Goal: Task Accomplishment & Management: Complete application form

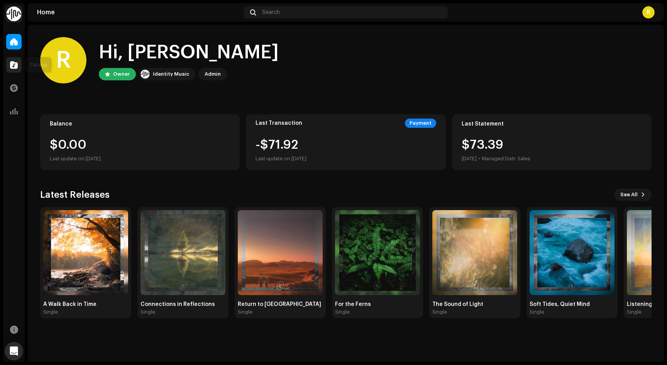
click at [18, 63] on div at bounding box center [13, 64] width 15 height 15
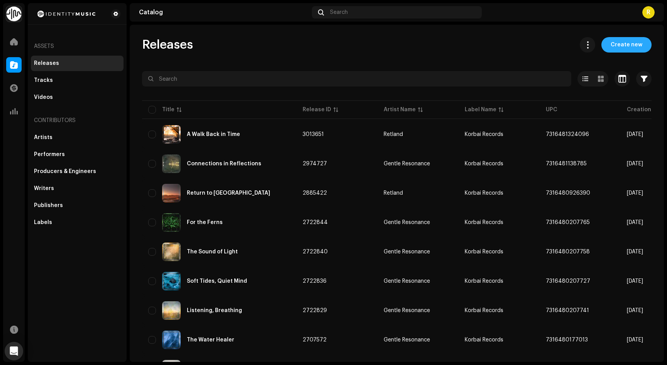
click at [619, 47] on span "Create new" at bounding box center [626, 44] width 32 height 15
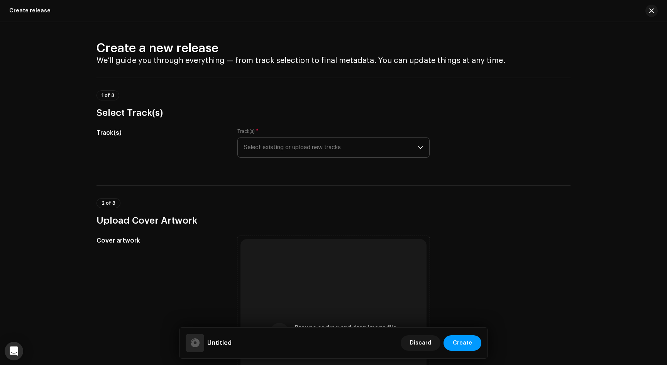
click at [262, 147] on span "Select existing or upload new tracks" at bounding box center [331, 147] width 174 height 19
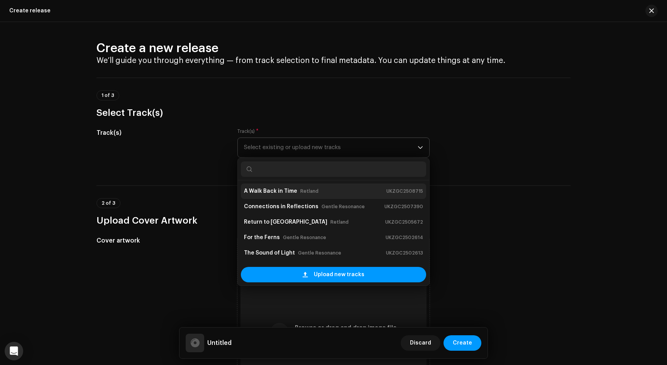
click at [267, 194] on strong "A Walk Back in Time" at bounding box center [270, 191] width 53 height 12
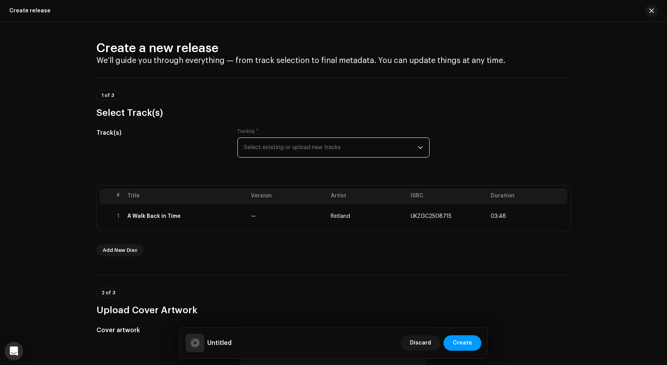
click at [368, 150] on span "Select existing or upload new tracks" at bounding box center [331, 147] width 174 height 19
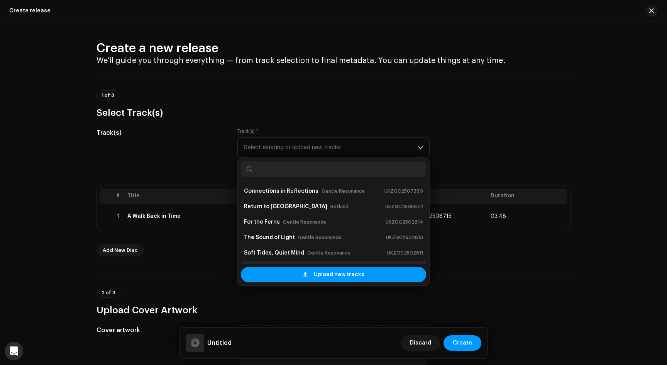
scroll to position [12, 0]
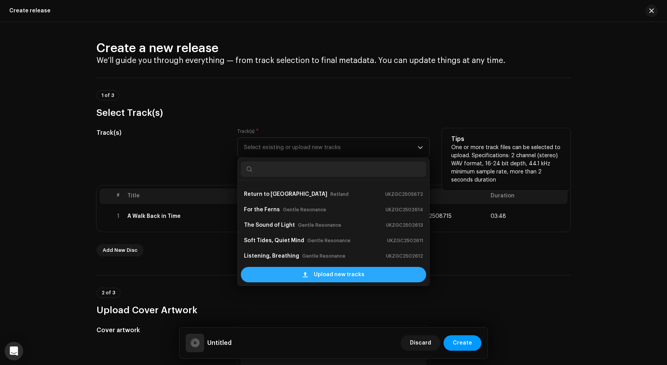
click at [305, 273] on span at bounding box center [305, 274] width 5 height 6
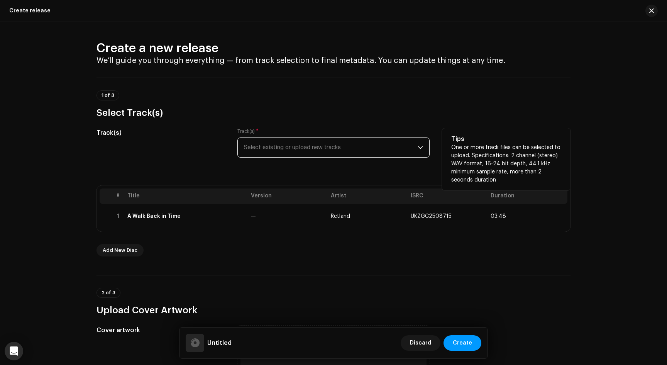
click at [261, 147] on span "Select existing or upload new tracks" at bounding box center [331, 147] width 174 height 19
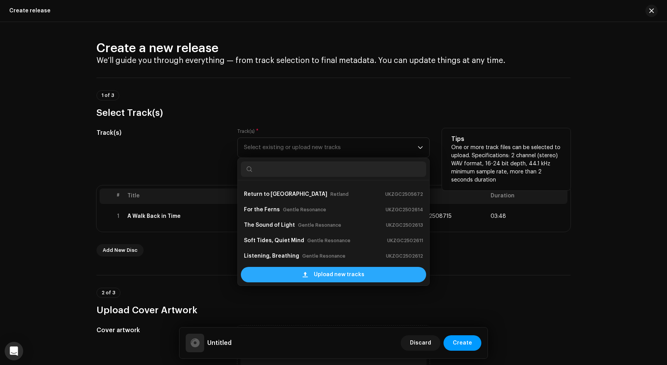
click at [266, 276] on div "Upload new tracks" at bounding box center [333, 274] width 185 height 15
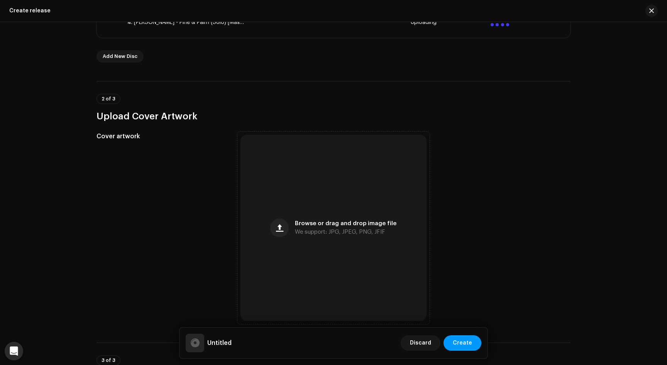
scroll to position [296, 0]
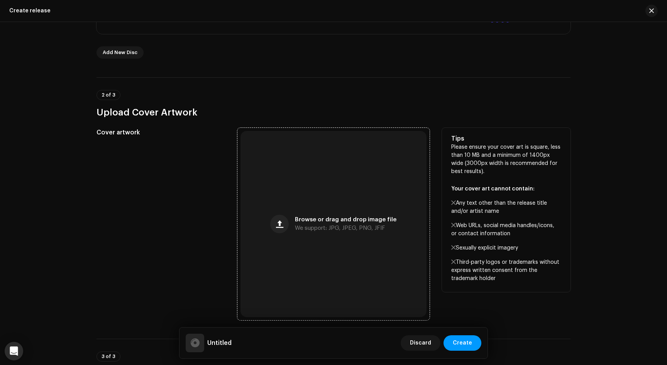
click at [309, 215] on div "Browse or drag and drop image file We support: JPG, JPEG, PNG, JFIF" at bounding box center [333, 224] width 186 height 186
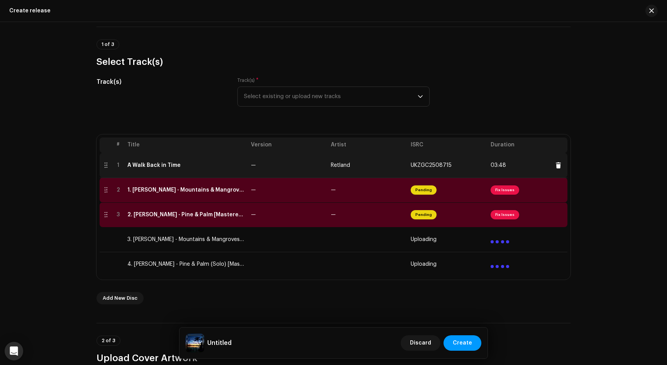
scroll to position [49, 0]
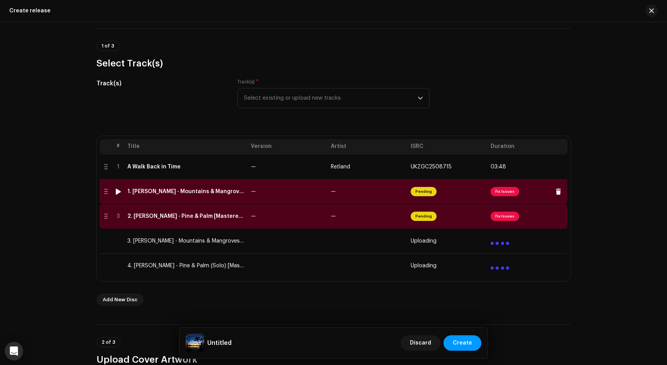
click at [502, 191] on span "Fix Issues" at bounding box center [504, 191] width 29 height 9
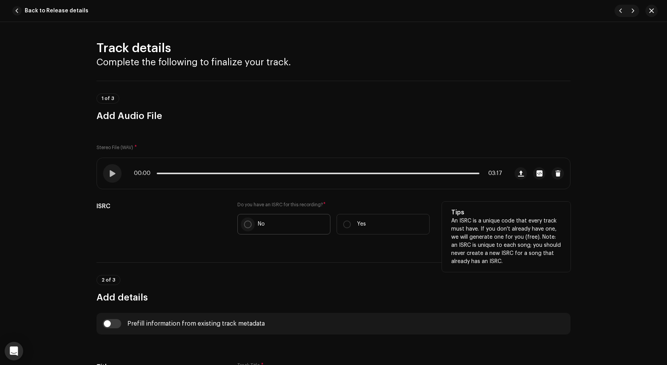
click at [245, 223] on input "No" at bounding box center [248, 224] width 8 height 8
radio input "true"
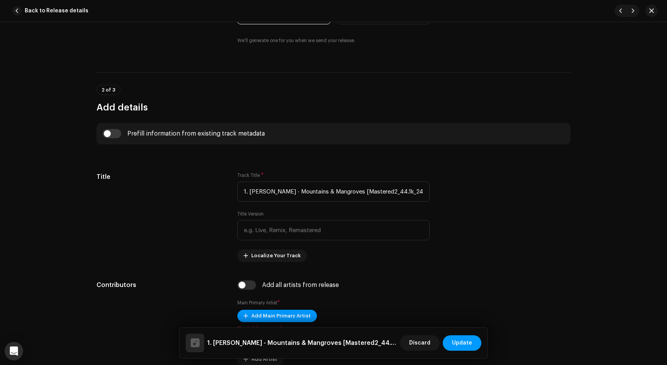
scroll to position [227, 0]
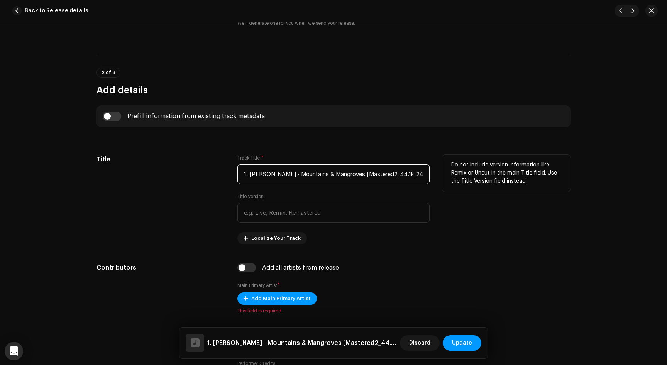
drag, startPoint x: 291, startPoint y: 174, endPoint x: 354, endPoint y: 177, distance: 63.3
click at [354, 177] on input "1. [PERSON_NAME] - Mountains & Mangroves [Mastered2_44.1k_24bit].wav" at bounding box center [333, 174] width 192 height 20
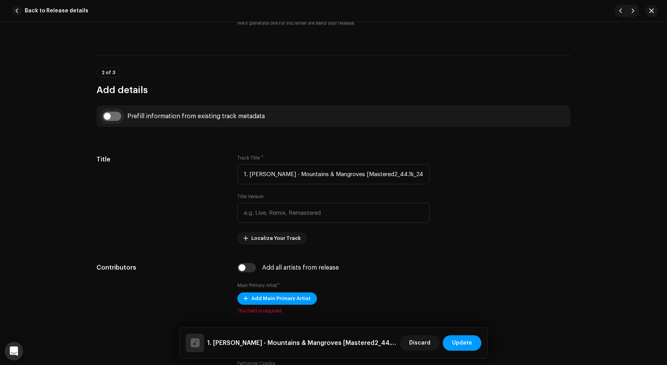
click at [109, 115] on input "checkbox" at bounding box center [112, 116] width 19 height 9
checkbox input "true"
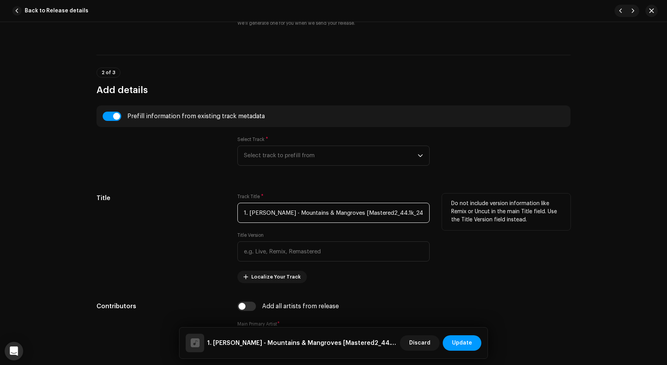
click at [280, 211] on input "1. [PERSON_NAME] - Mountains & Mangroves [Mastered2_44.1k_24bit].wav" at bounding box center [333, 213] width 192 height 20
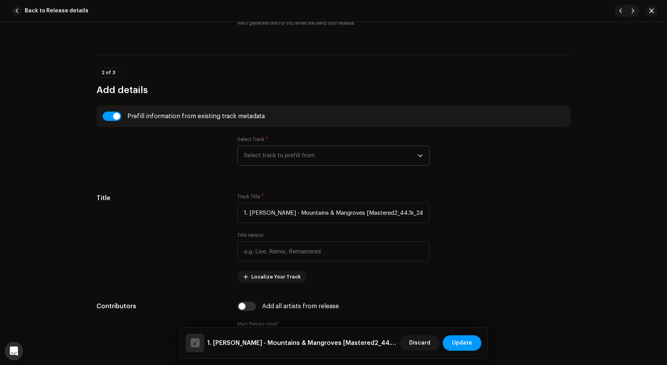
click at [284, 155] on span "Select track to prefill from" at bounding box center [331, 155] width 174 height 19
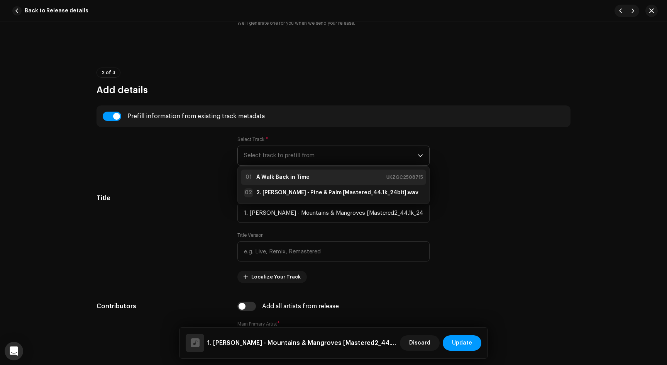
click at [285, 179] on strong "A Walk Back in Time" at bounding box center [282, 177] width 53 height 8
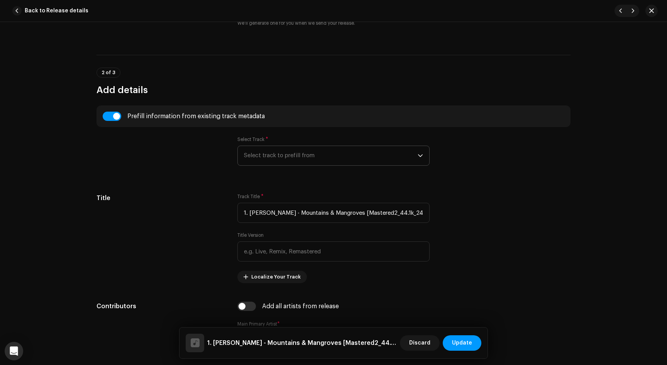
type input "A Walk Back in Time"
type input "01:30"
radio input "true"
type input "Korbai Records"
checkbox input "true"
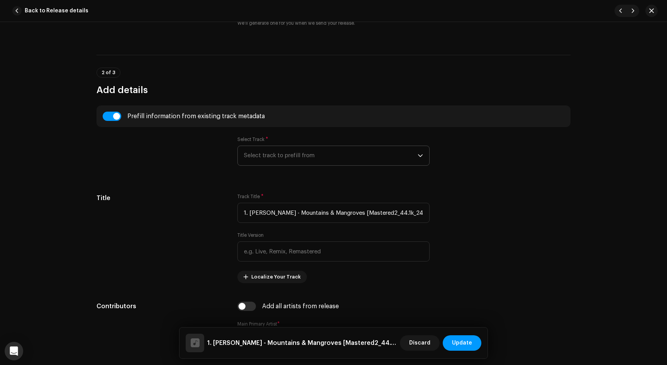
radio input "false"
radio input "true"
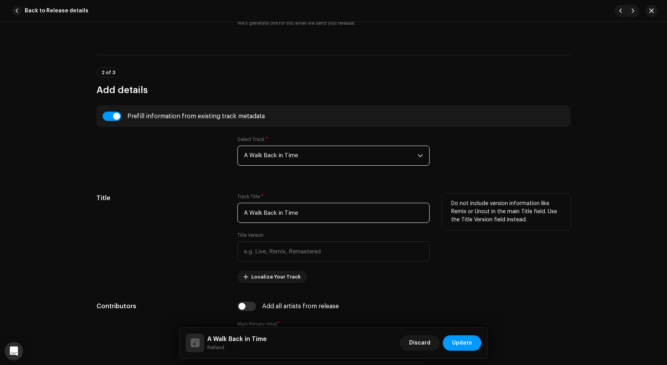
click at [260, 215] on input "A Walk Back in Time" at bounding box center [333, 213] width 192 height 20
paste input "Mountains & Mangroves"
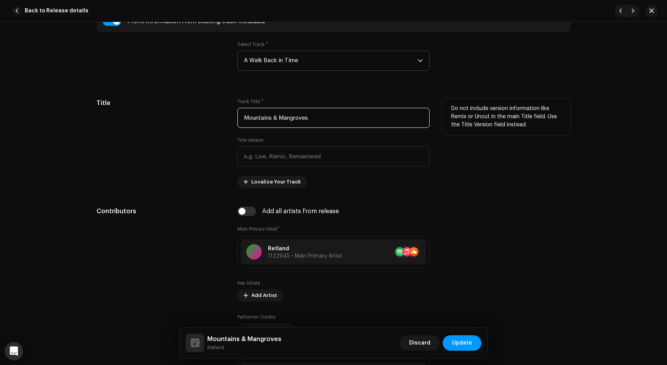
scroll to position [326, 0]
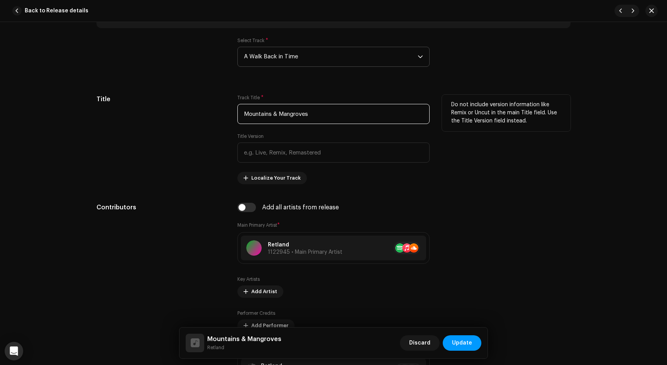
type input "Mountains & Mangroves"
click at [215, 169] on div "Title" at bounding box center [160, 140] width 128 height 90
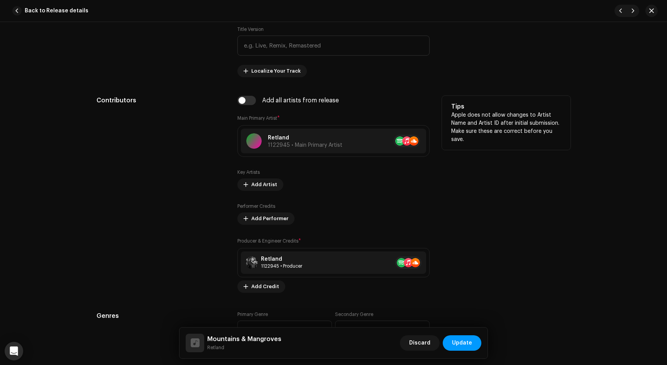
scroll to position [438, 0]
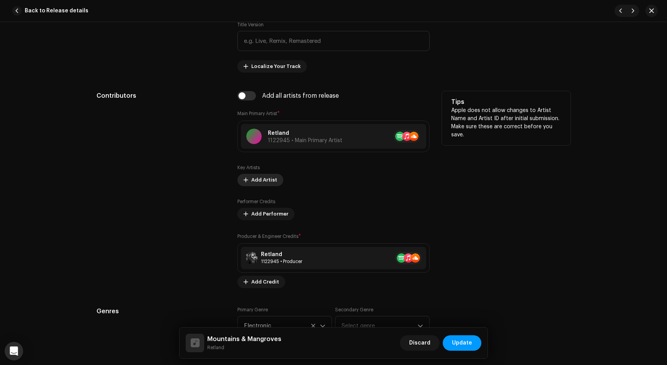
click at [264, 179] on span "Add Artist" at bounding box center [264, 179] width 26 height 15
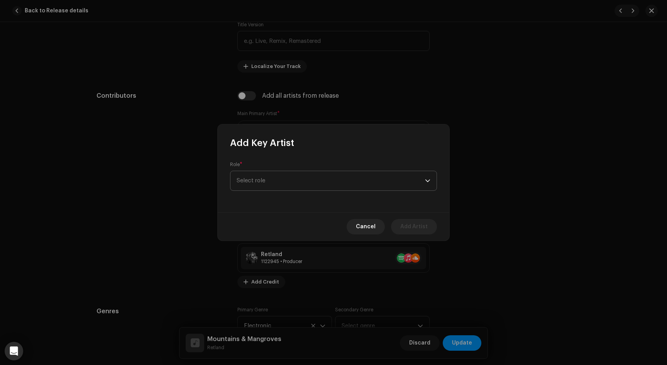
click at [262, 187] on span "Select role" at bounding box center [331, 180] width 188 height 19
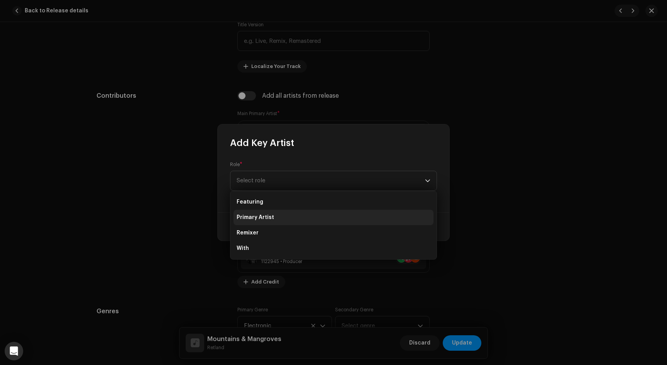
click at [262, 215] on span "Primary Artist" at bounding box center [255, 217] width 37 height 8
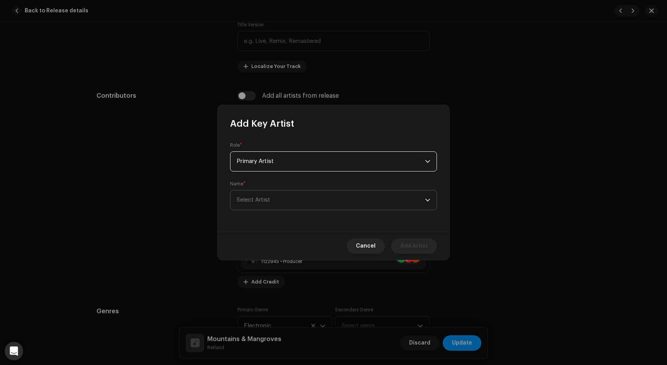
click at [264, 204] on span "Select Artist" at bounding box center [331, 199] width 188 height 19
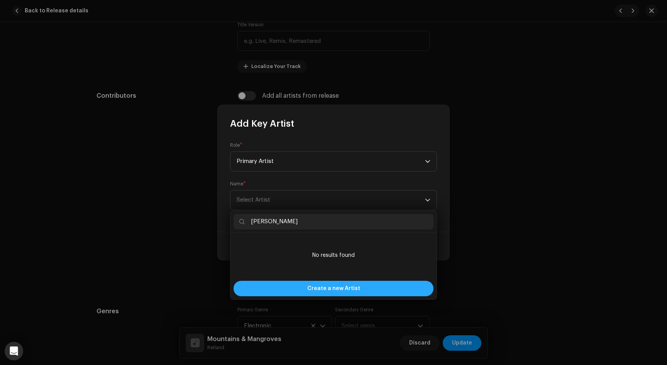
type input "[PERSON_NAME]"
click at [324, 289] on span "Create a new Artist" at bounding box center [333, 288] width 53 height 15
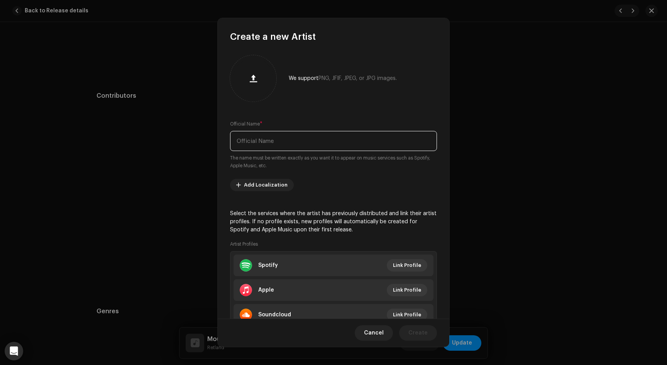
click at [256, 141] on input "text" at bounding box center [333, 141] width 207 height 20
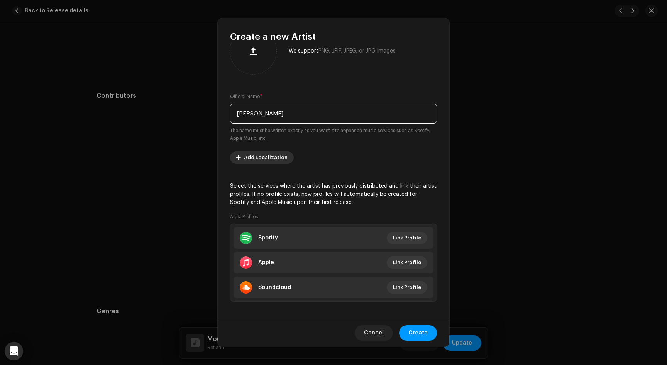
scroll to position [32, 0]
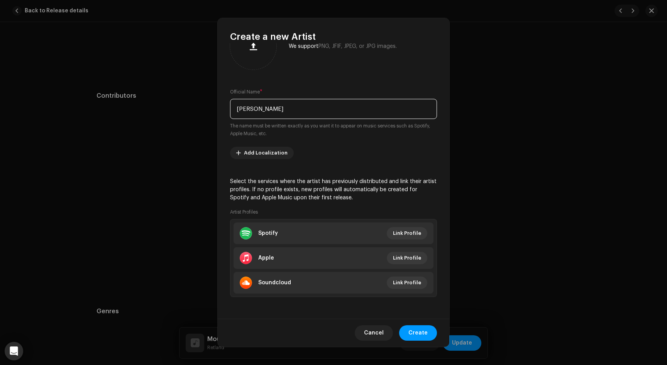
type input "[PERSON_NAME]"
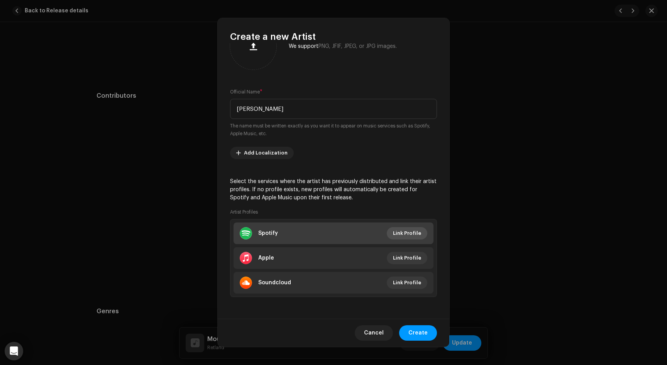
click at [397, 233] on span "Link Profile" at bounding box center [407, 232] width 28 height 15
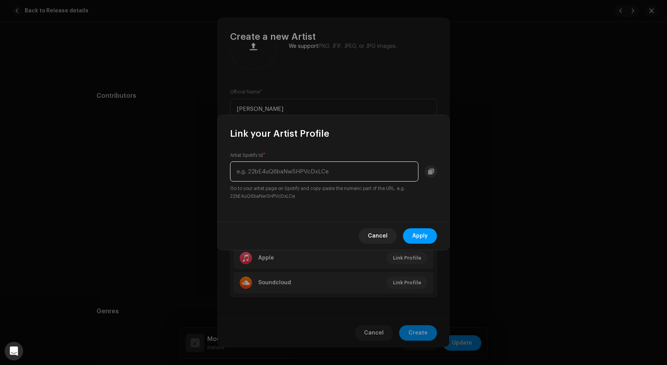
click at [261, 171] on input "text" at bounding box center [324, 171] width 188 height 20
paste input "3Dq7IyBLzslGQRDxnakMle"
type input "3Dq7IyBLzslGQRDxnakMle"
click at [349, 147] on div "Artist Spotify Id * 3Dq7IyBLzslGQRDxnakMle Go to your artist page on Spotify an…" at bounding box center [334, 181] width 232 height 82
click at [426, 234] on span "Apply" at bounding box center [419, 235] width 15 height 15
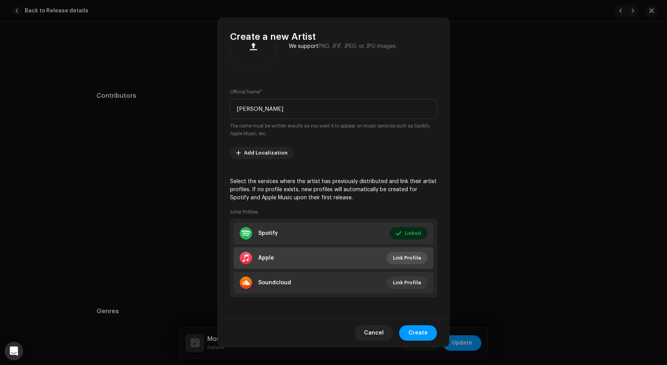
click at [407, 257] on span "Link Profile" at bounding box center [407, 257] width 28 height 15
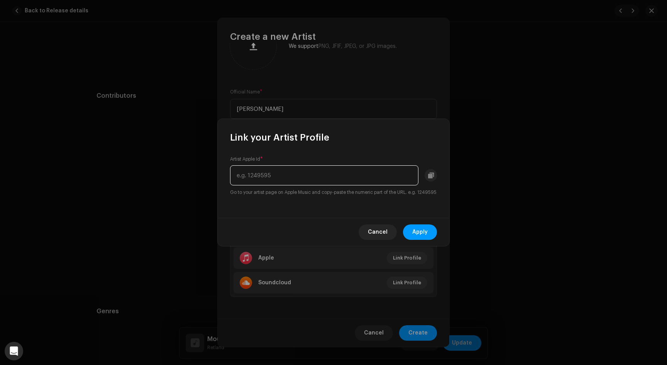
paste input "1600283971"
type input "1600283971"
click at [420, 218] on div "Artist Apple Id * 1600283971 Go to your artist page on Apple Music and copy-pas…" at bounding box center [334, 181] width 232 height 74
click at [424, 240] on span "Apply" at bounding box center [419, 231] width 15 height 15
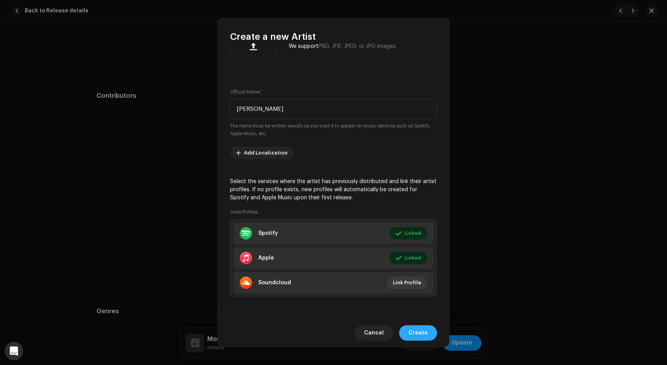
click at [414, 333] on span "Create" at bounding box center [417, 332] width 19 height 15
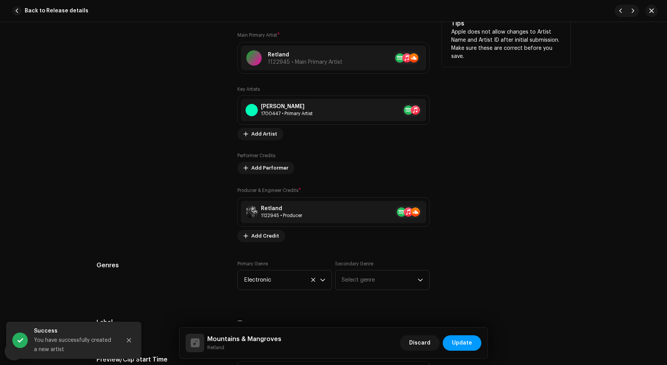
scroll to position [552, 0]
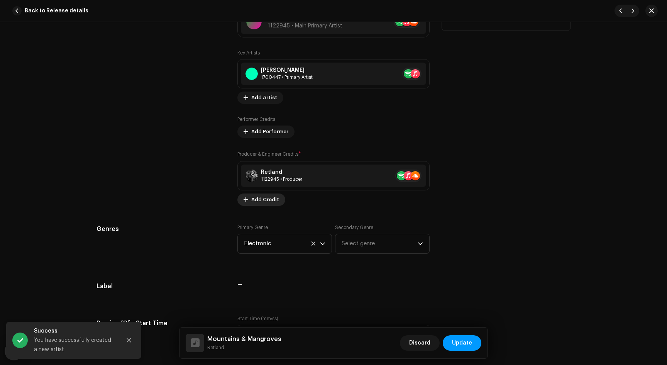
click at [266, 203] on span "Add Credit" at bounding box center [265, 199] width 28 height 15
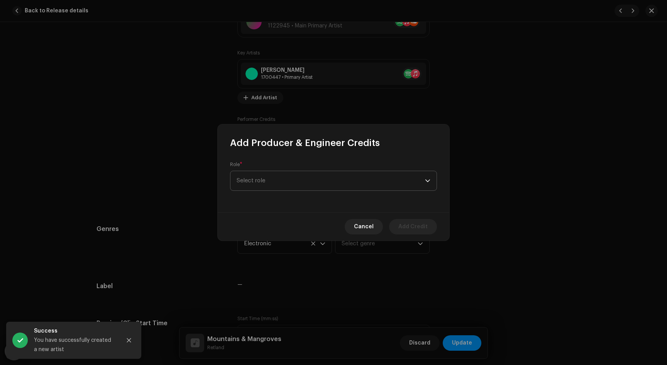
click at [257, 181] on span "Select role" at bounding box center [331, 180] width 188 height 19
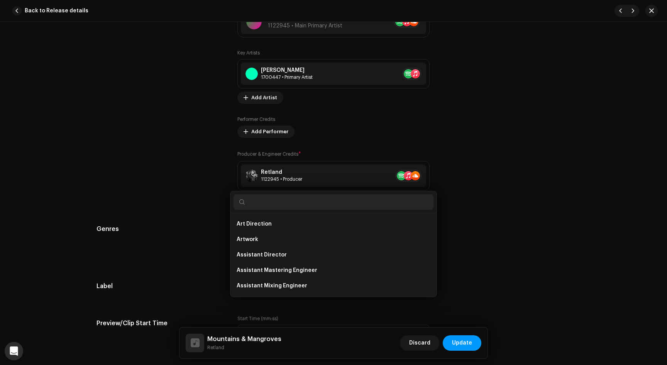
click at [196, 149] on div "Add Producer & Engineer Credits Role * Select role Cancel Add Credit" at bounding box center [333, 182] width 667 height 365
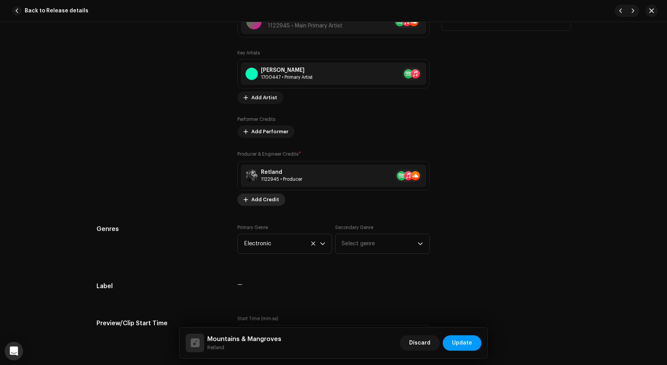
click at [260, 198] on span "Add Credit" at bounding box center [265, 199] width 28 height 15
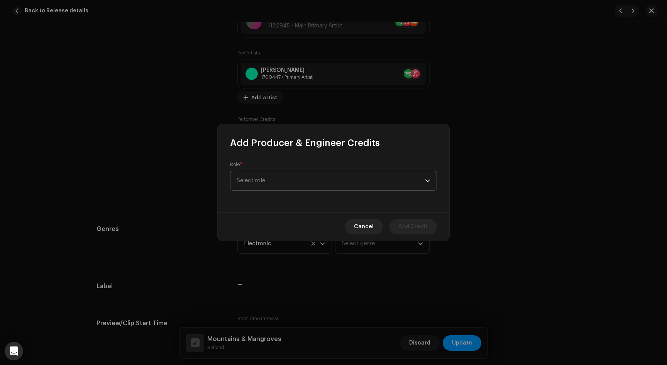
click at [260, 182] on span "Select role" at bounding box center [331, 180] width 188 height 19
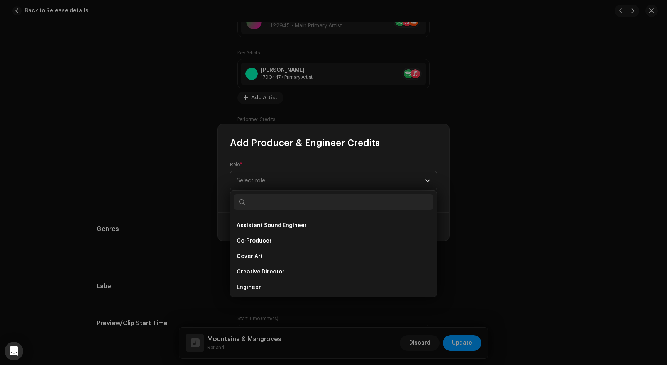
scroll to position [109, 0]
click at [256, 240] on span "Co-Producer" at bounding box center [254, 239] width 35 height 8
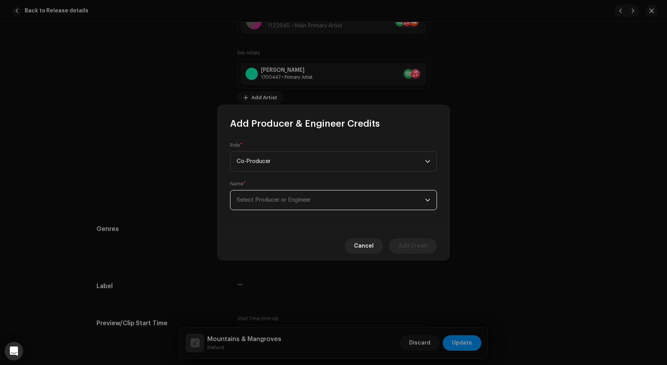
click at [266, 201] on span "Select Producer or Engineer" at bounding box center [274, 200] width 74 height 6
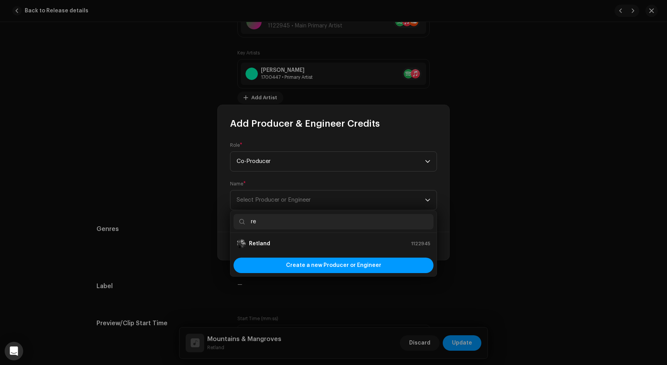
type input "r"
type input "[PERSON_NAME]"
click at [281, 247] on div "[PERSON_NAME] 1700447" at bounding box center [334, 243] width 194 height 9
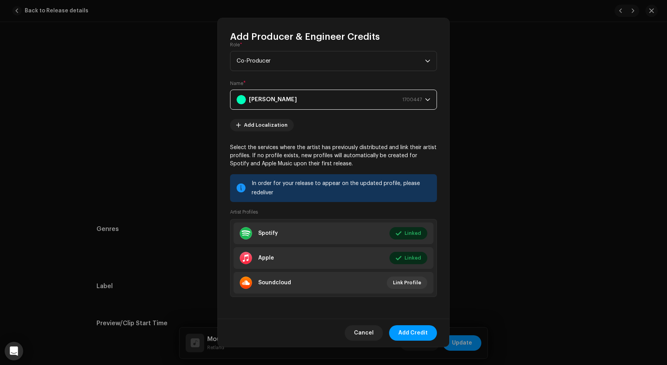
scroll to position [0, 0]
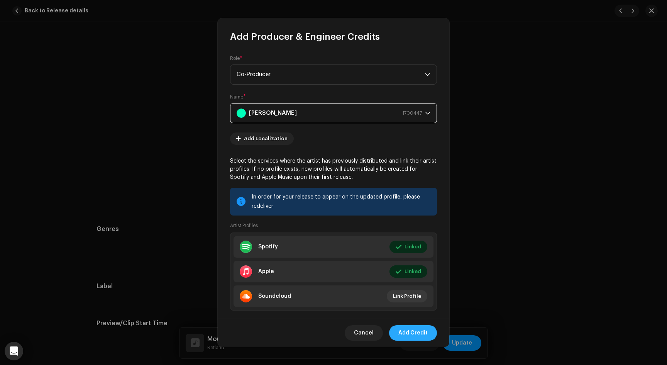
click at [410, 332] on span "Add Credit" at bounding box center [412, 332] width 29 height 15
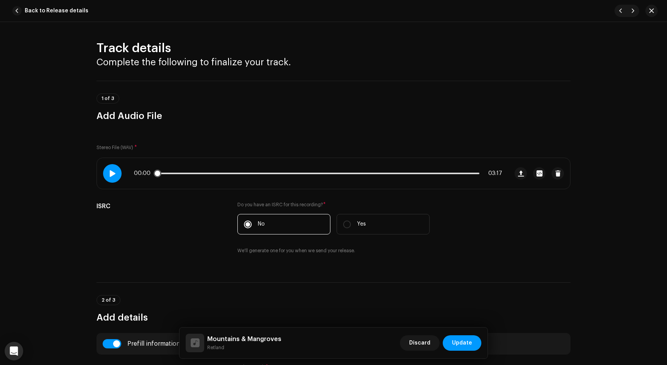
click at [110, 176] on span at bounding box center [112, 173] width 7 height 6
click at [116, 177] on div at bounding box center [112, 173] width 19 height 19
click at [105, 181] on div "00:02 03:17" at bounding box center [302, 173] width 411 height 31
click at [105, 181] on div at bounding box center [112, 173] width 19 height 19
click at [230, 174] on div "00:07 03:17" at bounding box center [318, 173] width 368 height 6
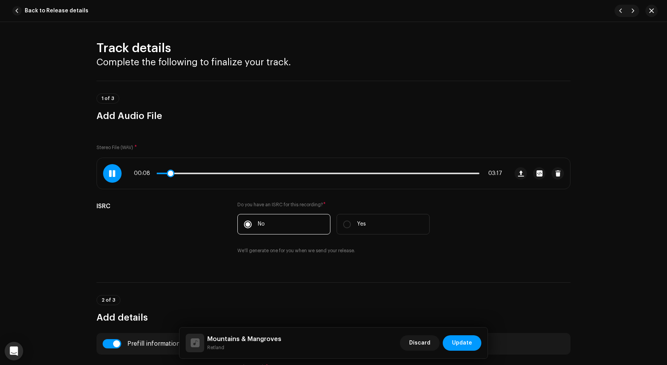
click at [230, 174] on div "00:08 03:17" at bounding box center [318, 173] width 368 height 6
click at [230, 172] on div "00:09 03:17" at bounding box center [318, 173] width 368 height 6
click at [229, 173] on p-slider at bounding box center [318, 173] width 323 height 2
click at [251, 173] on p-slider at bounding box center [318, 173] width 323 height 2
click at [248, 174] on span at bounding box center [207, 173] width 100 height 2
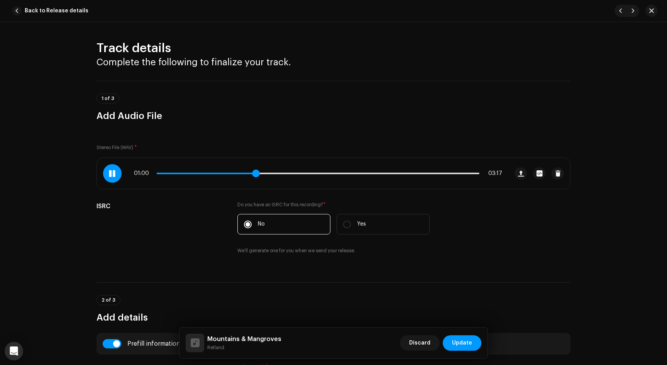
click at [253, 174] on span at bounding box center [256, 173] width 8 height 8
click at [273, 172] on p-slider at bounding box center [318, 173] width 323 height 2
click at [255, 172] on div "01:13 03:17" at bounding box center [318, 173] width 368 height 6
click at [255, 172] on div "01:14 03:17" at bounding box center [318, 173] width 368 height 6
click at [257, 173] on span at bounding box center [217, 173] width 121 height 2
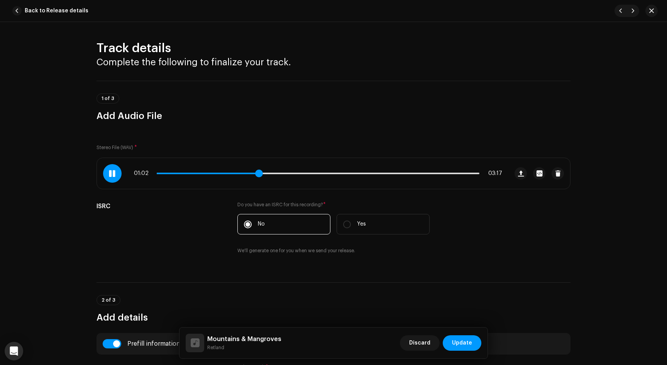
click at [255, 173] on span at bounding box center [259, 173] width 8 height 8
click at [251, 176] on div "01:01 03:17" at bounding box center [318, 173] width 368 height 6
click at [115, 176] on div at bounding box center [112, 173] width 19 height 19
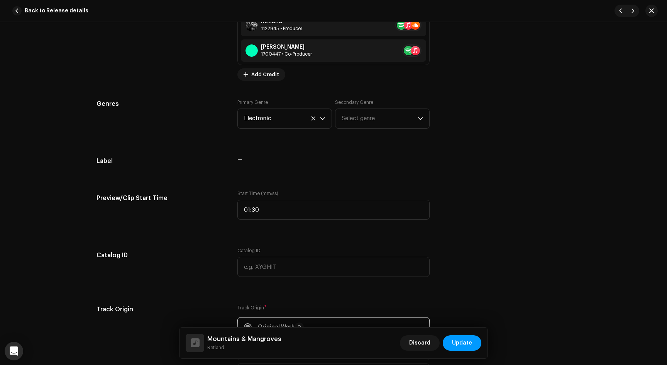
scroll to position [754, 0]
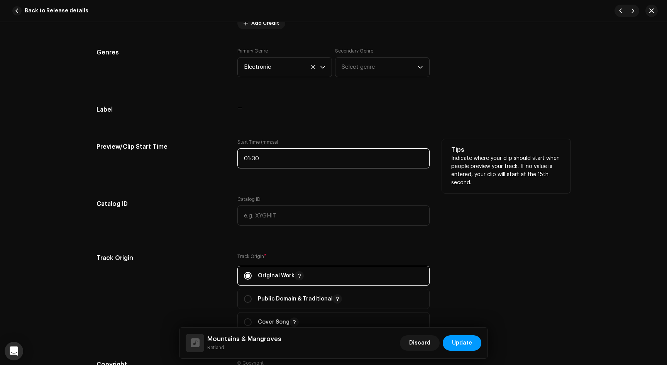
drag, startPoint x: 260, startPoint y: 158, endPoint x: 252, endPoint y: 158, distance: 8.9
click at [252, 158] on input "01:30" at bounding box center [333, 158] width 192 height 20
click at [261, 158] on input "01:30" at bounding box center [333, 158] width 192 height 20
type input "00:59"
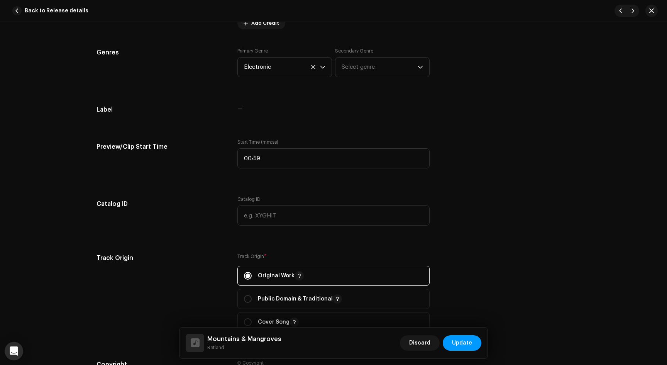
click at [206, 185] on div "Track details Complete the following to finalize your track. 1 of 3 Add Audio F…" at bounding box center [333, 94] width 499 height 1615
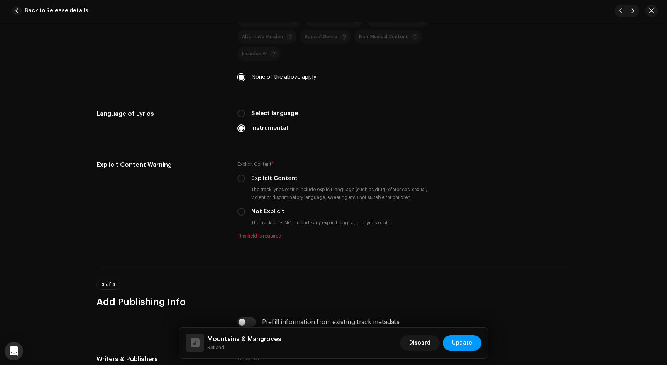
scroll to position [1220, 0]
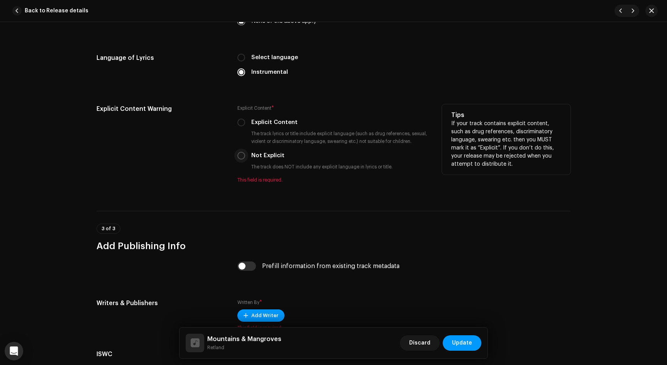
click at [240, 156] on input "Not Explicit" at bounding box center [241, 156] width 8 height 8
radio input "true"
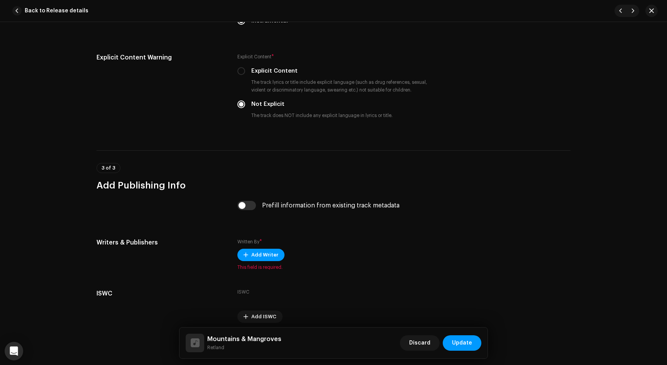
scroll to position [1357, 0]
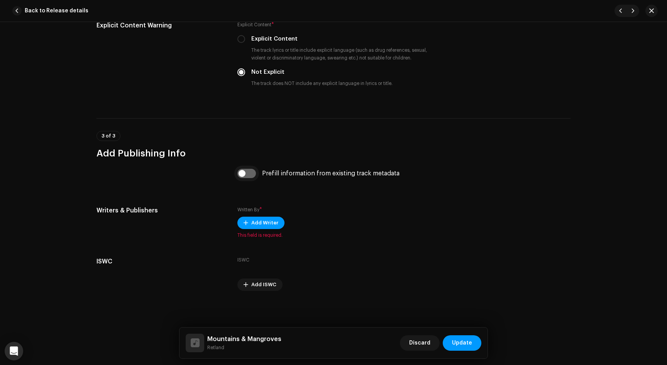
click at [243, 169] on input "checkbox" at bounding box center [246, 173] width 19 height 9
checkbox input "true"
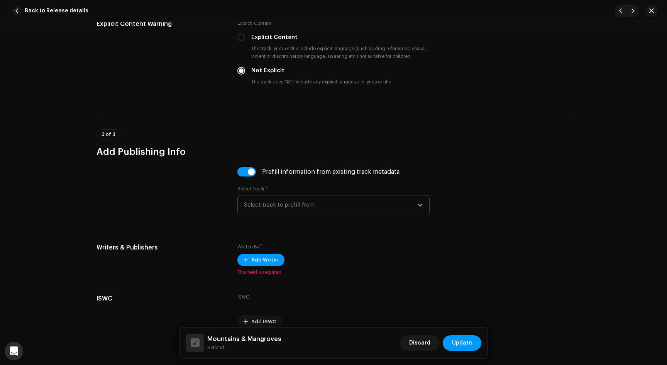
click at [255, 203] on span "Select track to prefill from" at bounding box center [331, 204] width 174 height 19
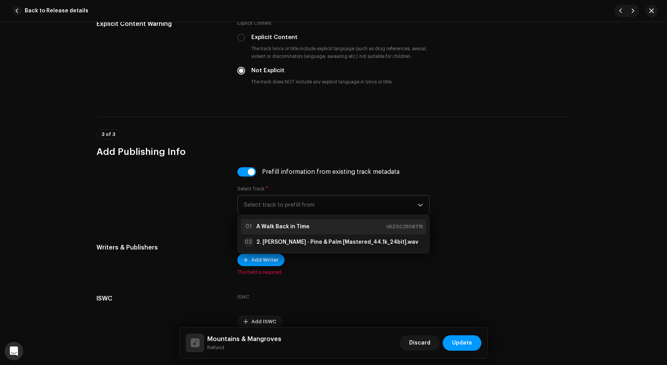
click at [262, 226] on strong "A Walk Back in Time" at bounding box center [282, 227] width 53 height 8
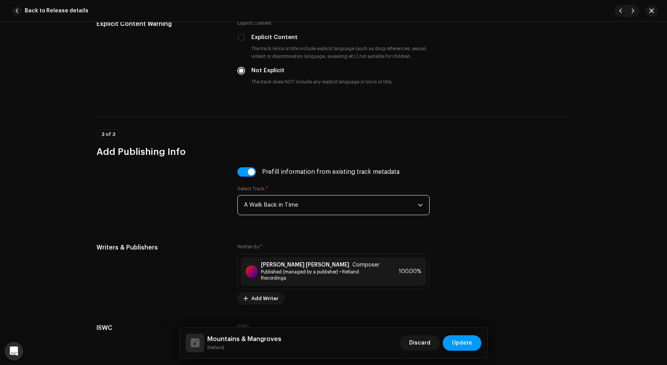
click at [218, 208] on div at bounding box center [160, 195] width 128 height 57
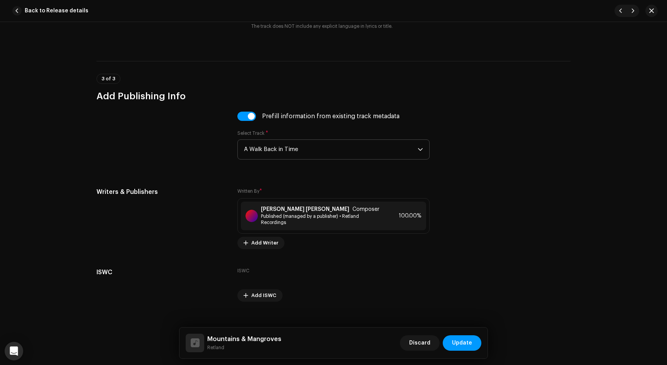
scroll to position [1426, 0]
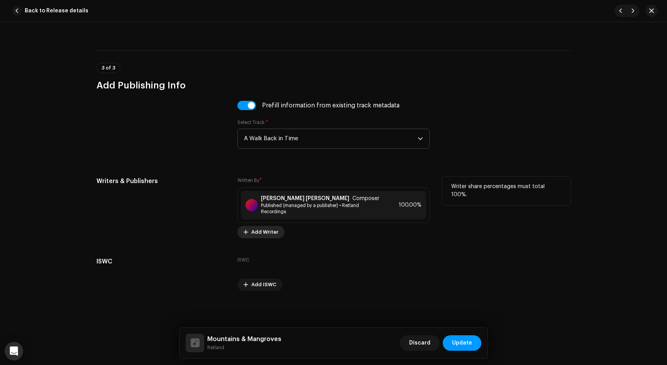
click at [251, 231] on span "Add Writer" at bounding box center [264, 231] width 27 height 15
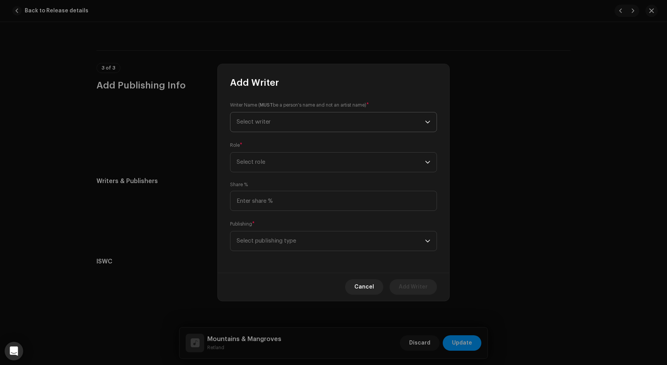
click at [263, 122] on span "Select writer" at bounding box center [254, 122] width 34 height 6
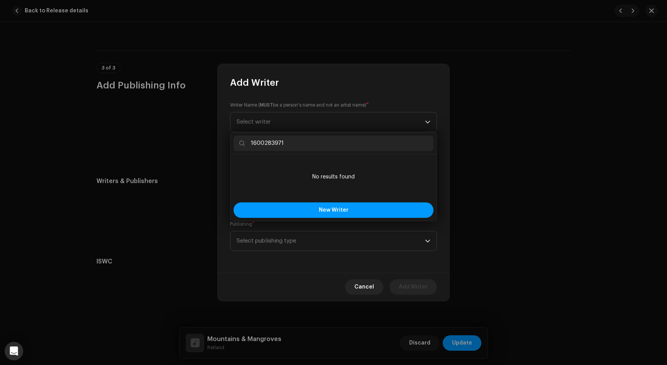
click at [278, 144] on input "1600283971" at bounding box center [333, 142] width 200 height 15
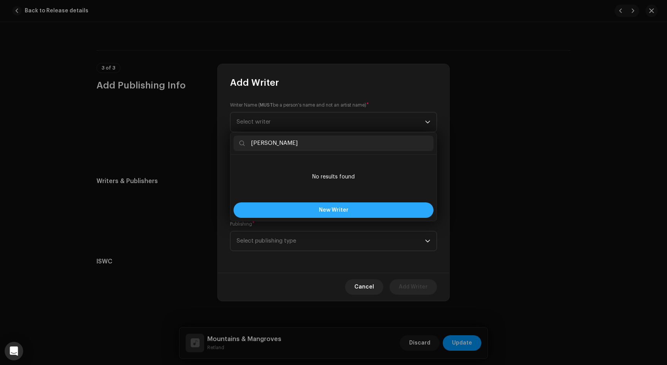
type input "[PERSON_NAME]"
click at [335, 209] on span "New Writer" at bounding box center [334, 209] width 30 height 5
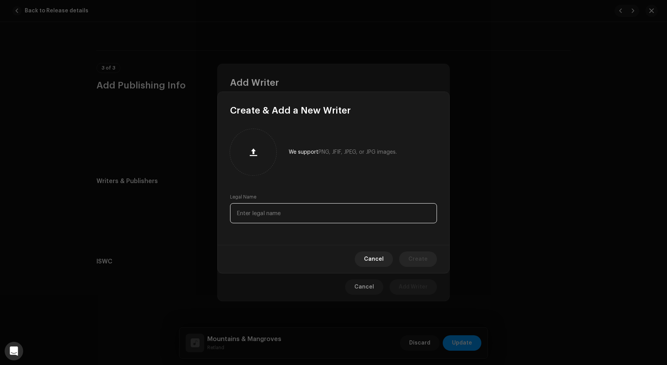
click at [270, 215] on input "text" at bounding box center [333, 213] width 207 height 20
type input "[PERSON_NAME]"
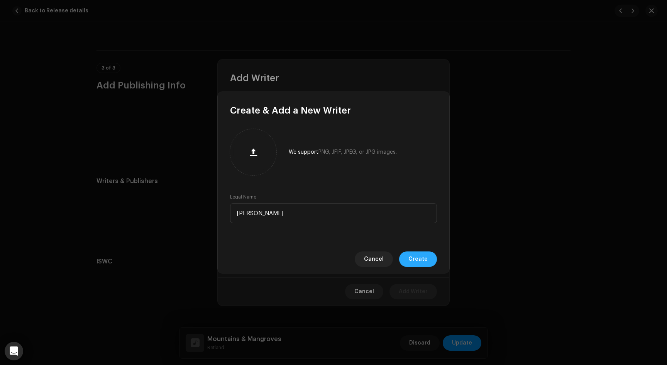
click at [417, 261] on span "Create" at bounding box center [417, 258] width 19 height 15
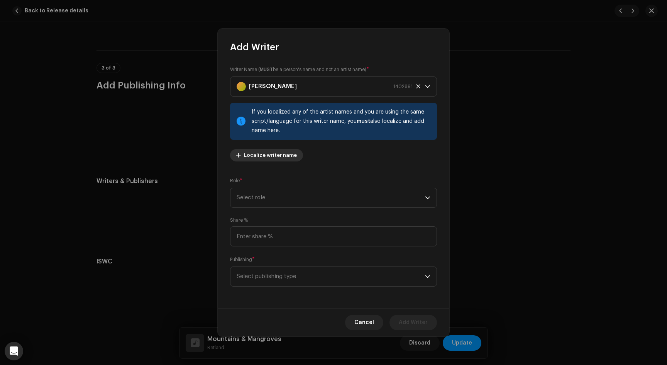
click at [263, 157] on span "Localize writer name" at bounding box center [270, 154] width 53 height 15
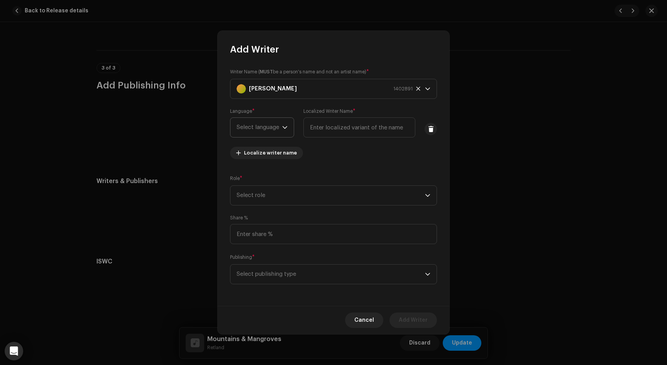
click at [277, 128] on span "Select language" at bounding box center [260, 127] width 46 height 19
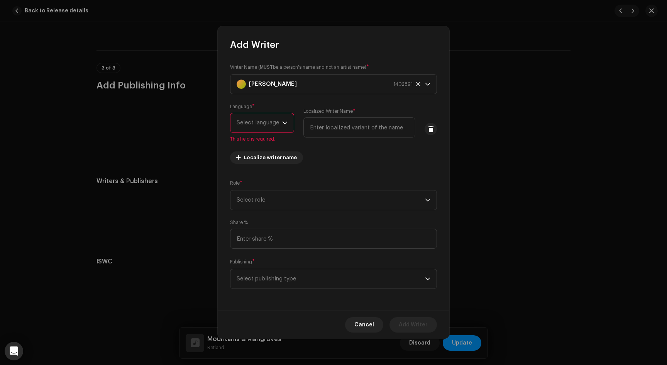
click at [312, 148] on div "Writer Name ( MUST be a person's name and not an artist name) * [PERSON_NAME] 1…" at bounding box center [333, 116] width 207 height 106
click at [285, 155] on span "Localize writer name" at bounding box center [270, 157] width 53 height 15
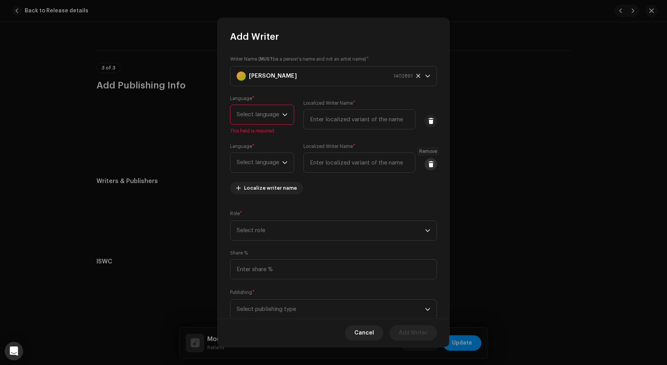
click at [431, 163] on button at bounding box center [430, 164] width 12 height 12
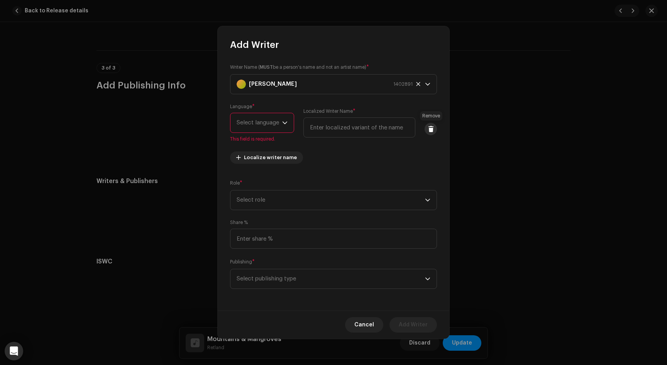
click at [428, 123] on button at bounding box center [430, 129] width 12 height 12
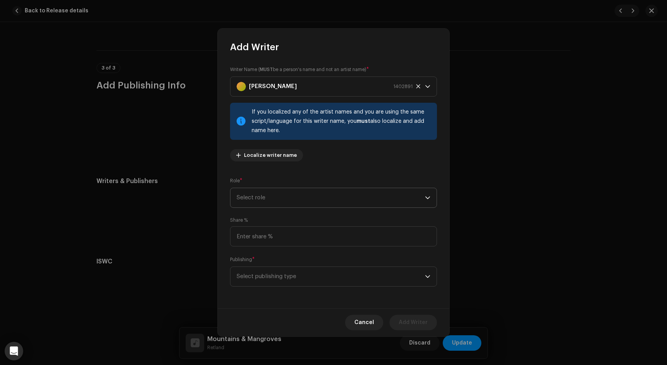
click at [237, 195] on span "Select role" at bounding box center [331, 197] width 188 height 19
click at [250, 277] on span "Writer" at bounding box center [245, 281] width 17 height 8
click at [273, 239] on input at bounding box center [333, 236] width 207 height 20
type input "50.00"
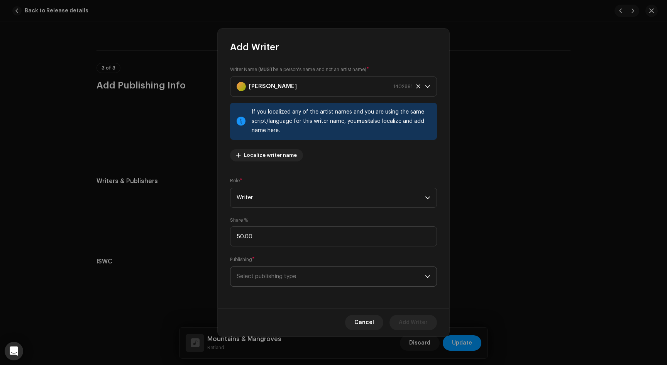
click at [277, 279] on span "Select publishing type" at bounding box center [331, 276] width 188 height 19
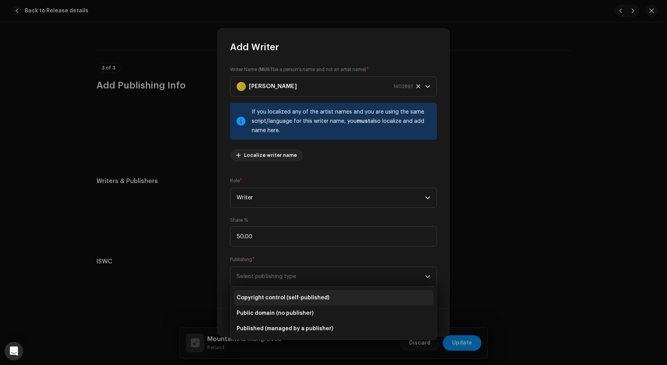
click at [289, 299] on span "Copyright control (self-published)" at bounding box center [283, 298] width 93 height 8
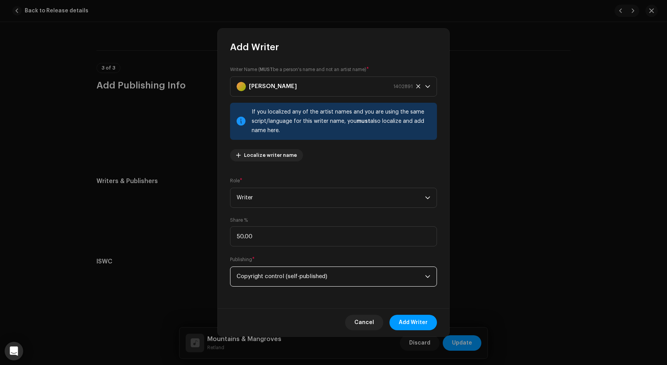
click at [286, 253] on div "Writer Name ( MUST be a person's name and not an artist name) * [PERSON_NAME] 1…" at bounding box center [334, 180] width 232 height 255
click at [415, 323] on span "Add Writer" at bounding box center [413, 321] width 29 height 15
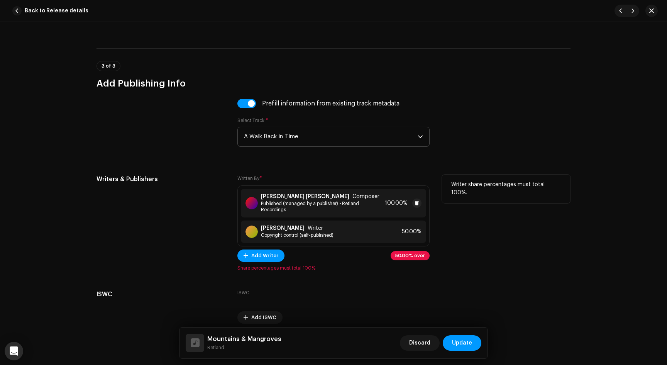
click at [385, 205] on span "100.00%" at bounding box center [396, 203] width 23 height 6
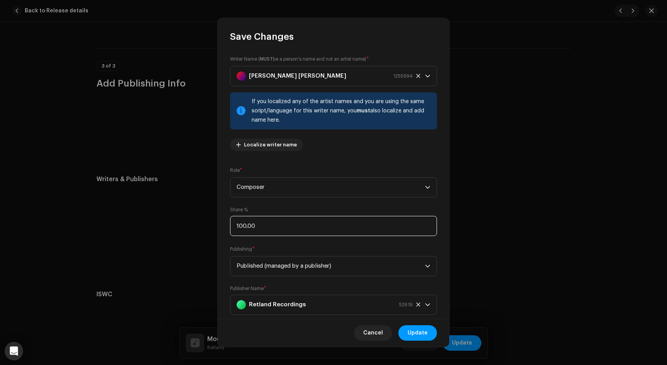
click at [256, 228] on input "100.00" at bounding box center [333, 226] width 207 height 20
type input "50.00"
click at [411, 334] on span "Update" at bounding box center [417, 332] width 20 height 15
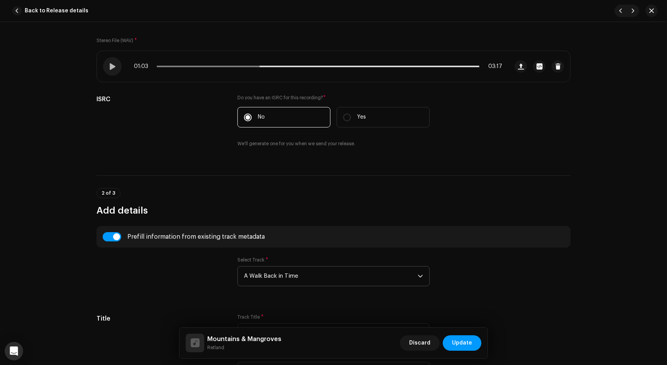
scroll to position [0, 0]
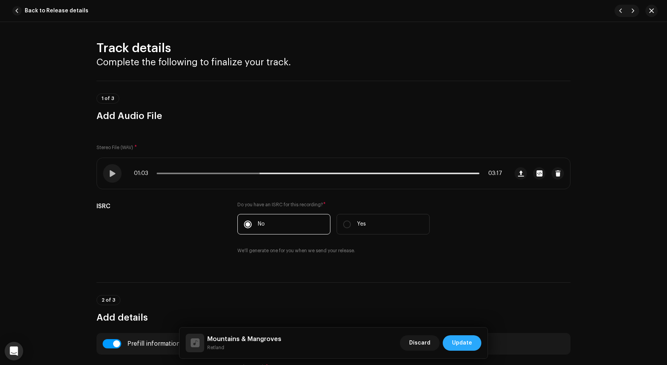
click at [460, 343] on span "Update" at bounding box center [462, 342] width 20 height 15
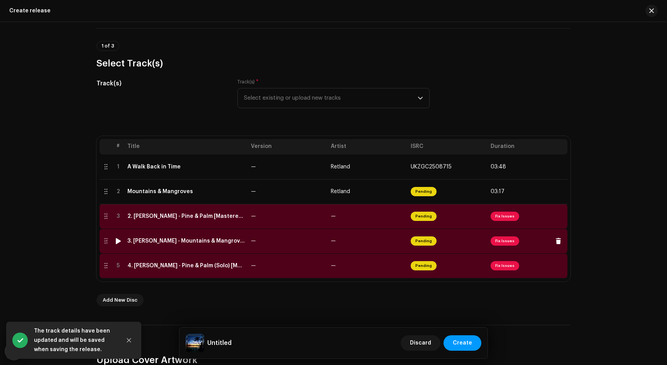
click at [497, 243] on span "Fix Issues" at bounding box center [504, 240] width 29 height 9
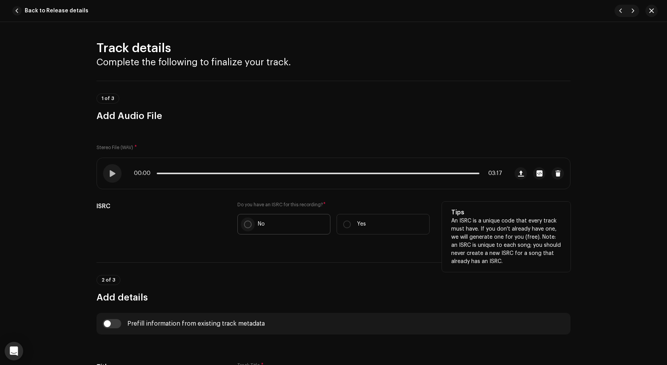
click at [244, 225] on input "No" at bounding box center [248, 224] width 8 height 8
radio input "true"
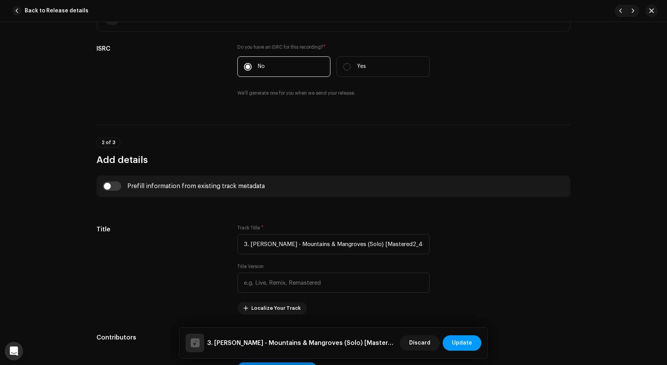
scroll to position [213, 0]
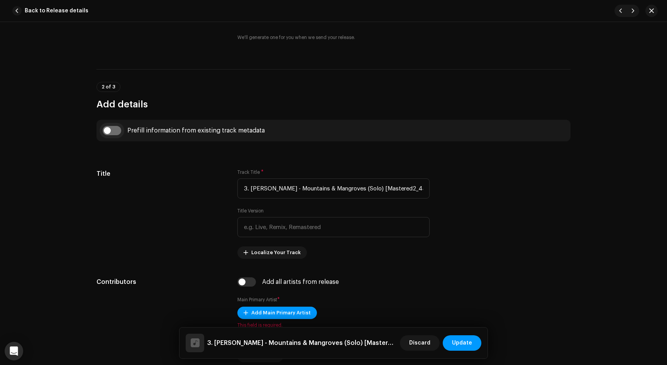
click at [105, 131] on input "checkbox" at bounding box center [112, 130] width 19 height 9
checkbox input "true"
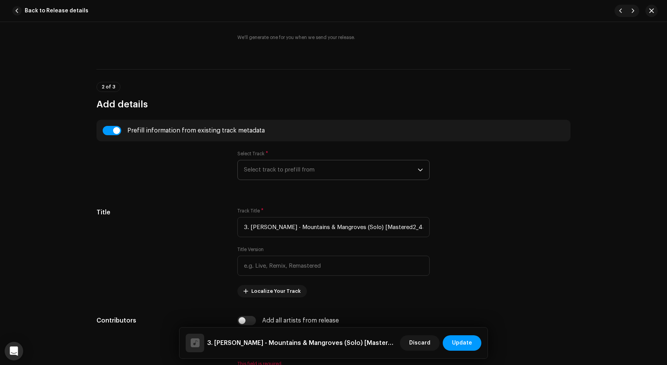
click at [257, 172] on span "Select track to prefill from" at bounding box center [331, 169] width 174 height 19
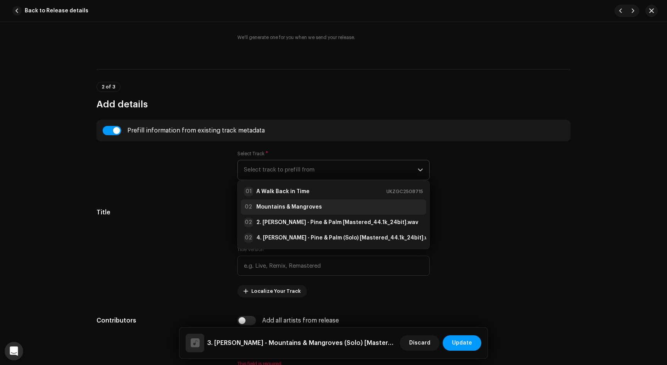
click at [267, 206] on strong "Mountains & Mangroves" at bounding box center [289, 207] width 66 height 8
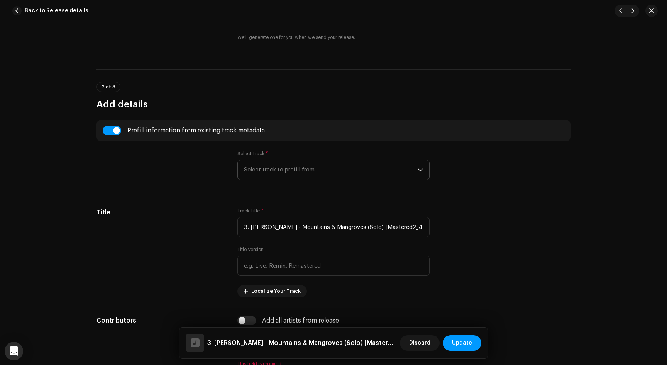
type input "Mountains & Mangroves"
type input "00:59"
radio input "true"
type input "Korbai Records"
checkbox input "true"
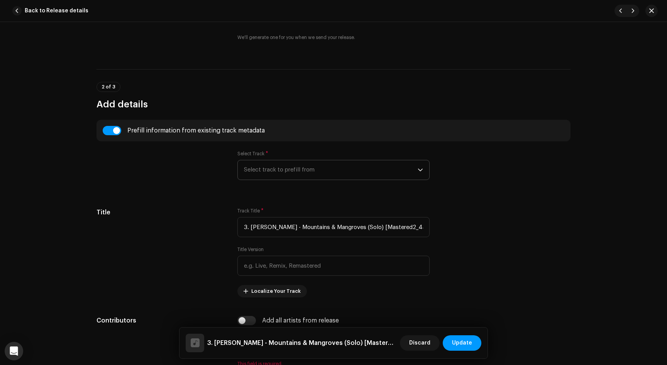
radio input "false"
radio input "true"
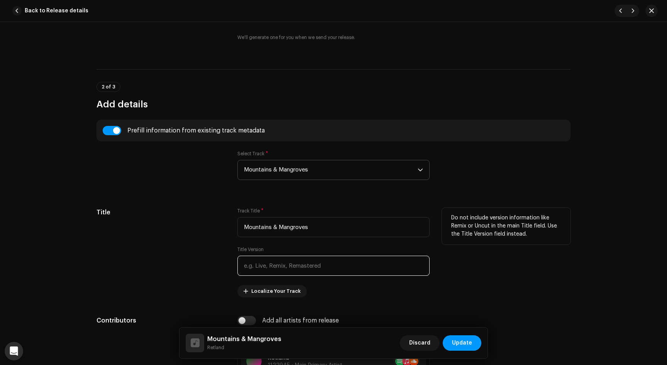
click at [259, 264] on input "text" at bounding box center [333, 265] width 192 height 20
type input "("
type input "s"
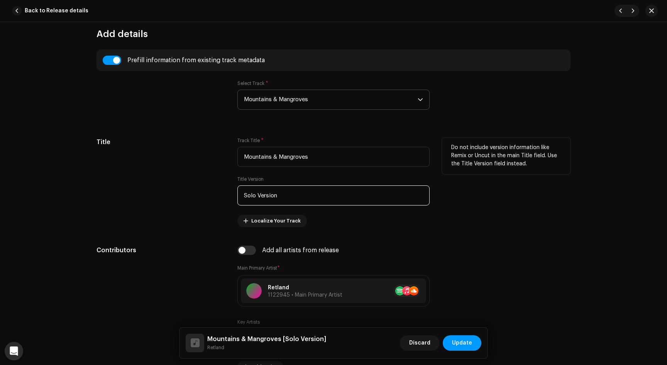
scroll to position [289, 0]
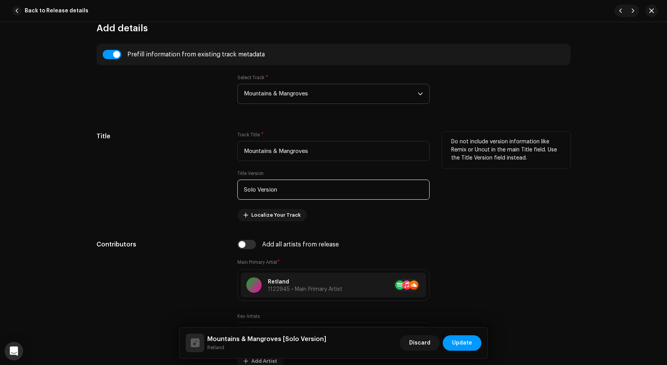
type input "Solo Version"
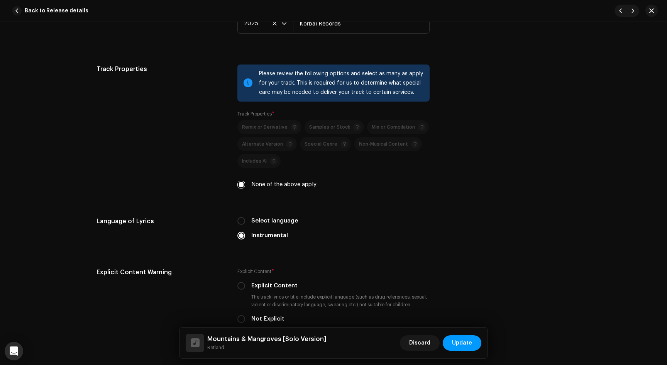
scroll to position [1095, 0]
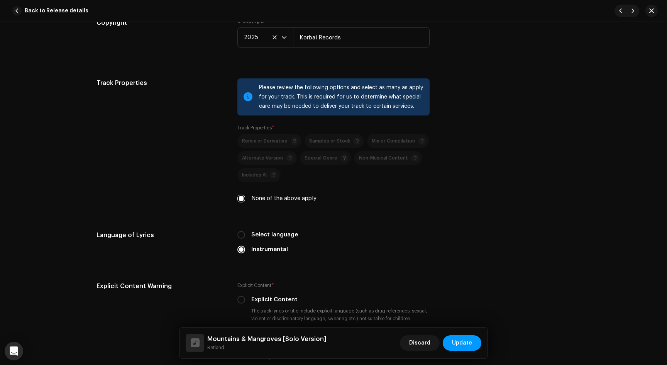
click at [284, 160] on p-selectbutton "Remix or Derivative Samples or Stock Mix or Compilation Alternate Version Speci…" at bounding box center [333, 158] width 192 height 48
click at [238, 201] on input "None of the above apply" at bounding box center [241, 198] width 8 height 8
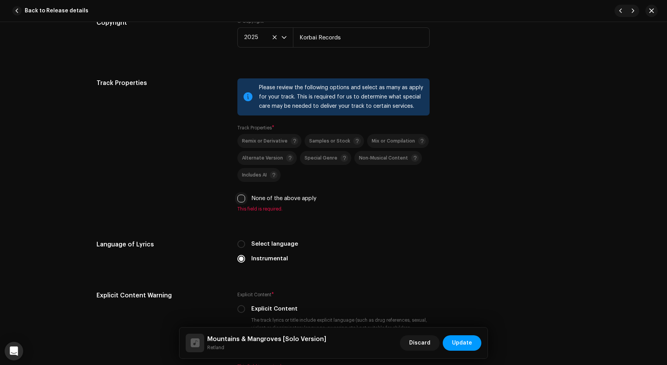
click at [241, 199] on input "None of the above apply" at bounding box center [241, 198] width 8 height 8
checkbox input "true"
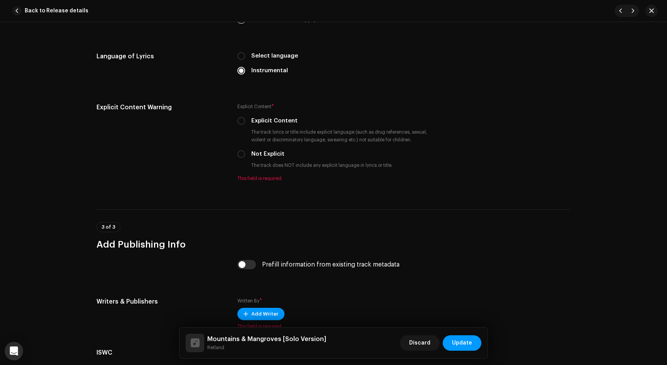
scroll to position [1279, 0]
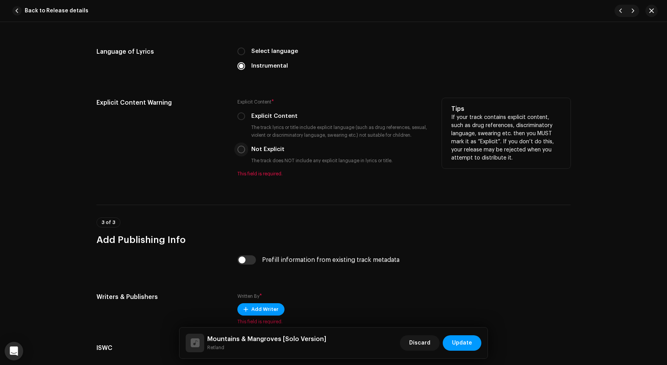
click at [240, 150] on input "Not Explicit" at bounding box center [241, 149] width 8 height 8
radio input "true"
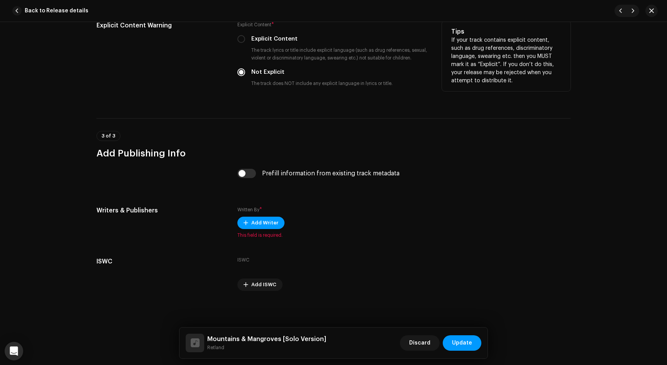
scroll to position [1357, 0]
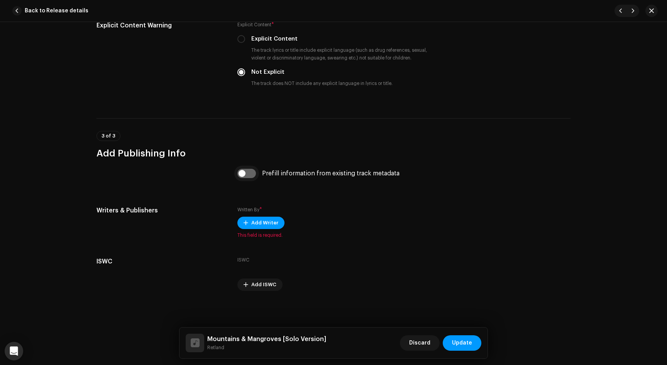
click at [243, 173] on input "checkbox" at bounding box center [246, 173] width 19 height 9
checkbox input "true"
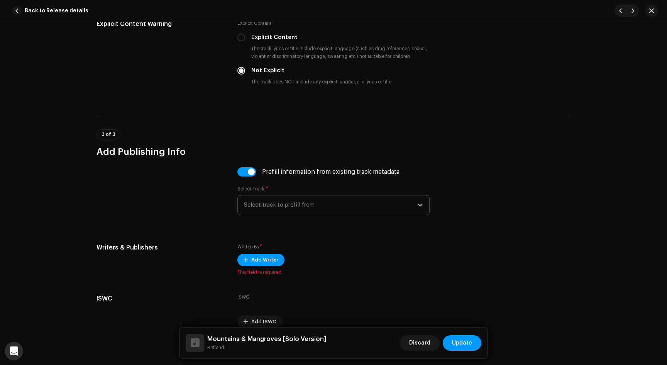
click at [264, 213] on span "Select track to prefill from" at bounding box center [331, 204] width 174 height 19
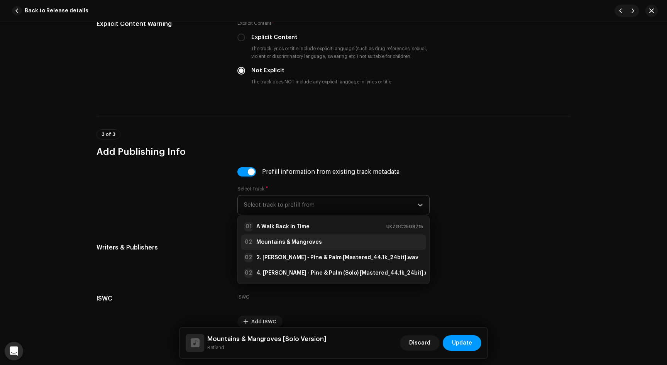
click at [269, 242] on strong "Mountains & Mangroves" at bounding box center [289, 242] width 66 height 8
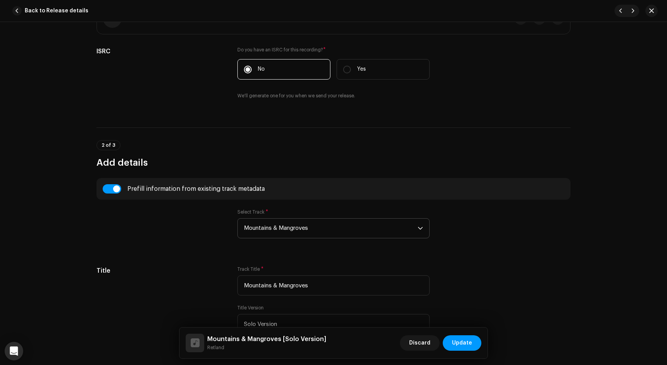
scroll to position [149, 0]
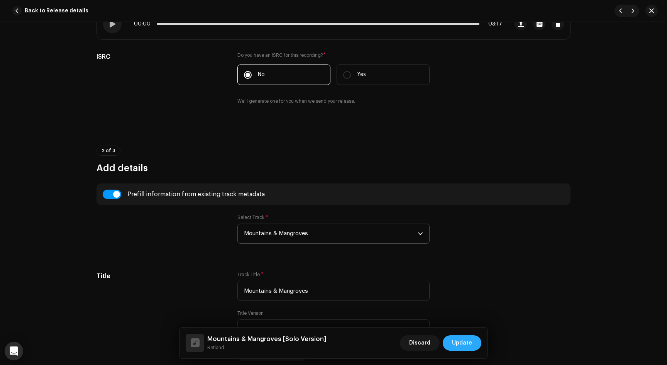
click at [460, 346] on span "Update" at bounding box center [462, 342] width 20 height 15
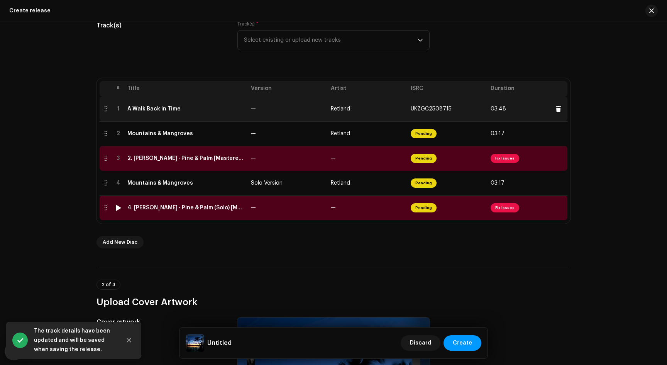
scroll to position [75, 0]
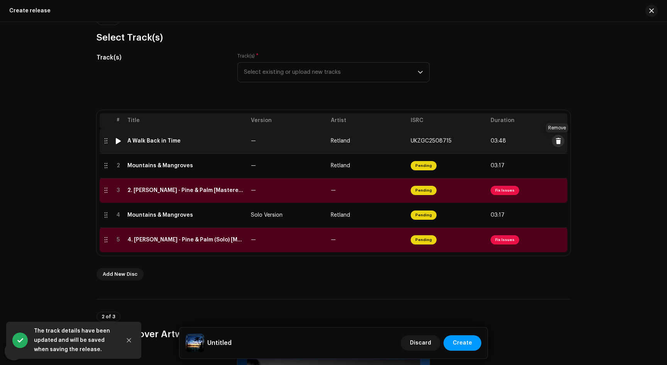
click at [555, 142] on span at bounding box center [558, 141] width 6 height 6
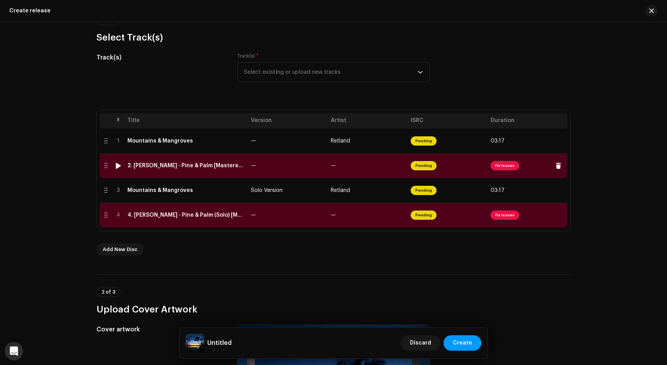
click at [505, 166] on span "Fix Issues" at bounding box center [504, 165] width 29 height 9
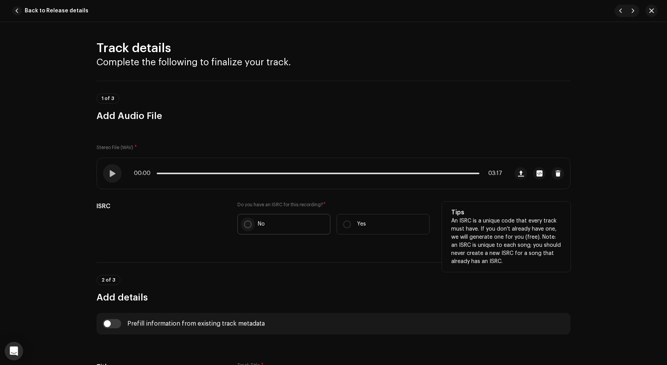
click at [248, 227] on p-radiobutton at bounding box center [248, 224] width 8 height 8
click at [248, 227] on input "No" at bounding box center [248, 224] width 8 height 8
radio input "true"
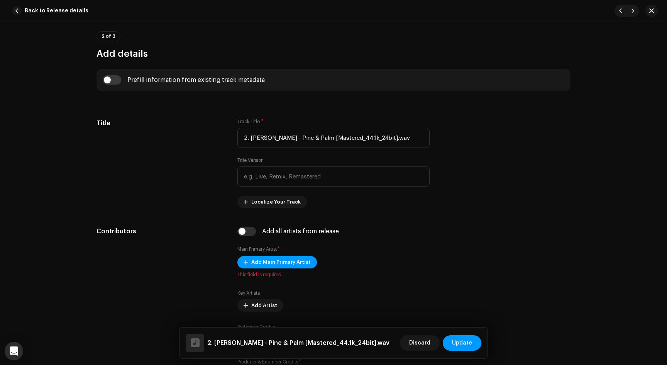
scroll to position [300, 0]
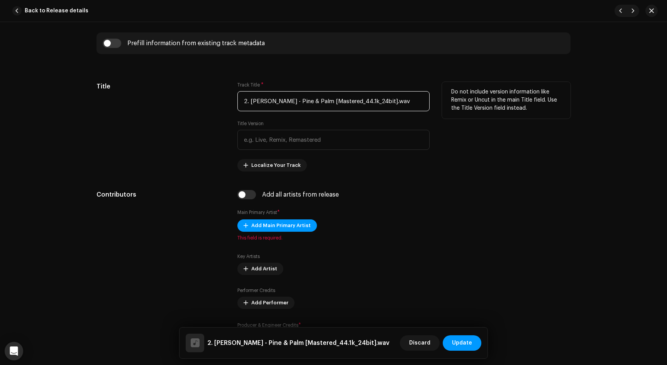
drag, startPoint x: 291, startPoint y: 100, endPoint x: 321, endPoint y: 102, distance: 30.2
click at [321, 102] on input "2. [PERSON_NAME] - Pine & Palm [Mastered_44.1k_24bit].wav" at bounding box center [333, 101] width 192 height 20
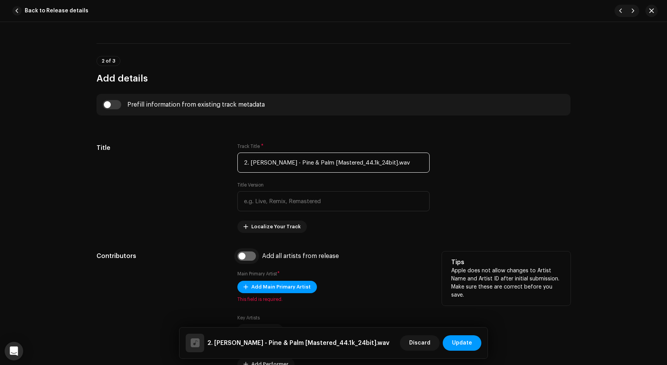
scroll to position [211, 0]
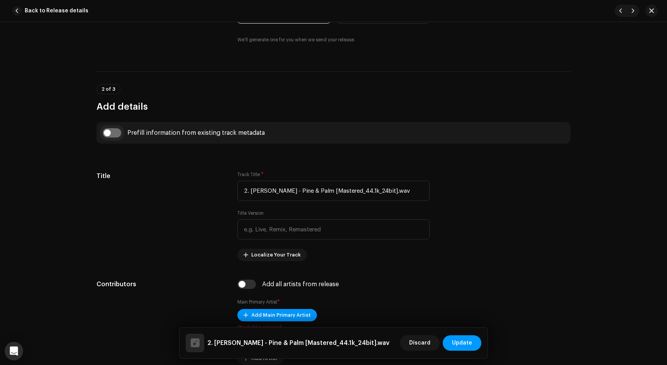
click at [110, 130] on input "checkbox" at bounding box center [112, 132] width 19 height 9
checkbox input "true"
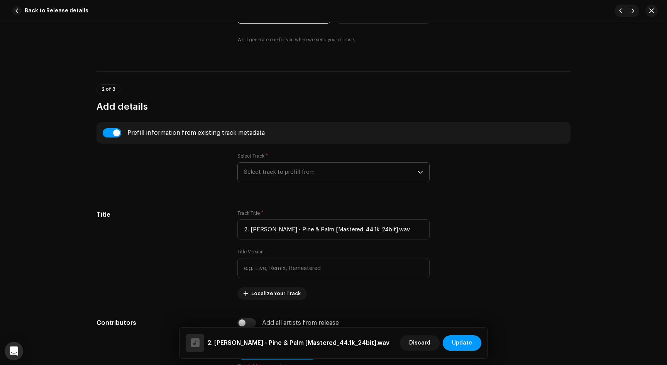
click at [292, 169] on span "Select track to prefill from" at bounding box center [331, 171] width 174 height 19
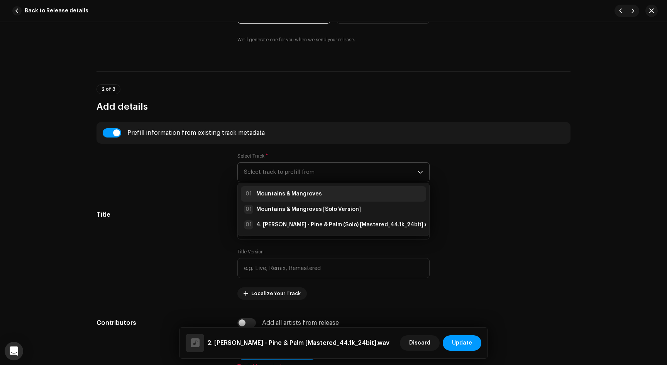
click at [287, 194] on strong "Mountains & Mangroves" at bounding box center [289, 194] width 66 height 8
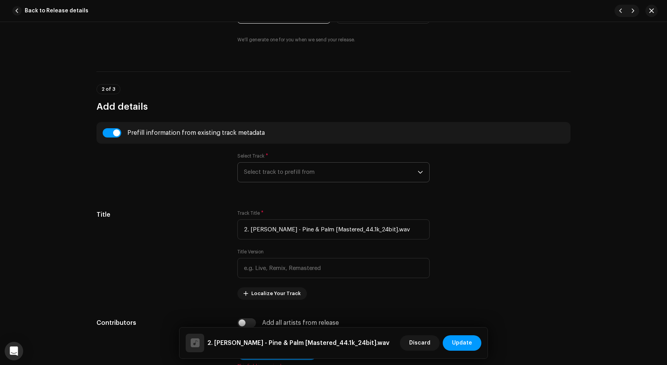
type input "Mountains & Mangroves"
type input "00:59"
radio input "true"
type input "Korbai Records"
checkbox input "true"
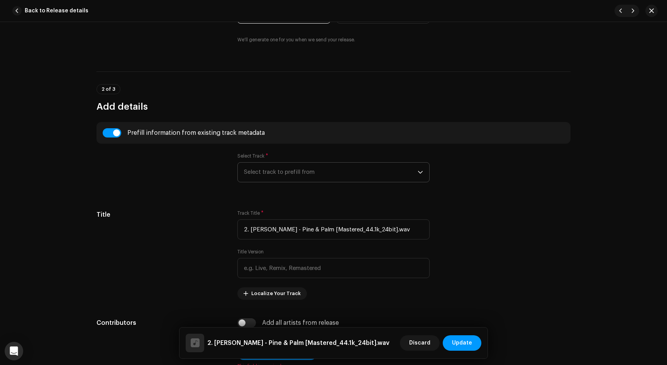
radio input "false"
radio input "true"
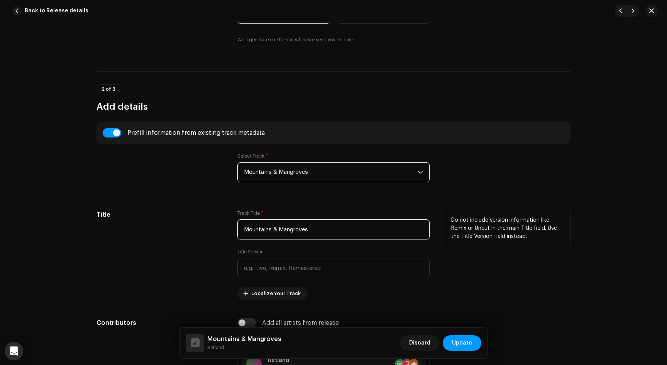
click at [259, 228] on input "Mountains & Mangroves" at bounding box center [333, 229] width 192 height 20
paste input "Pine & Palm"
type input "Pine & Palm"
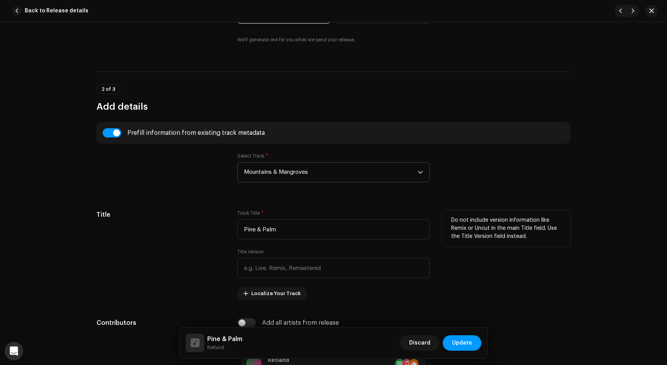
click at [227, 216] on div "Title Track Title * Pine & Palm Title Version Localize Your Track Do not includ…" at bounding box center [333, 255] width 474 height 90
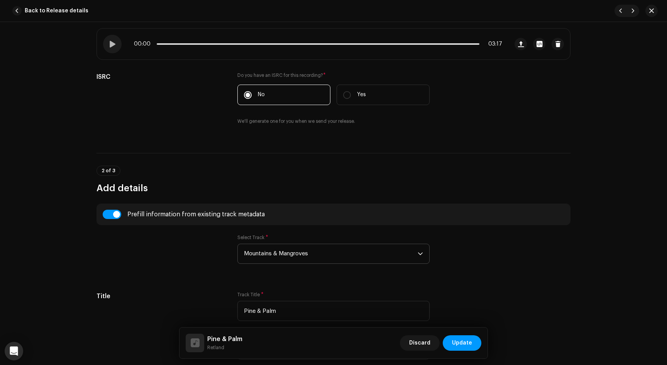
scroll to position [91, 0]
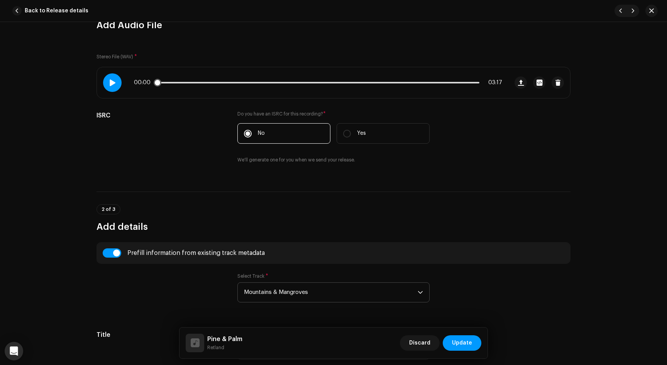
click at [109, 82] on span at bounding box center [112, 82] width 7 height 6
click at [197, 82] on p-slider at bounding box center [318, 83] width 323 height 2
click at [331, 82] on p-slider at bounding box center [318, 83] width 323 height 2
click at [308, 79] on div "01:48 03:17" at bounding box center [318, 82] width 368 height 6
click at [309, 81] on div "01:49 03:17" at bounding box center [318, 82] width 368 height 6
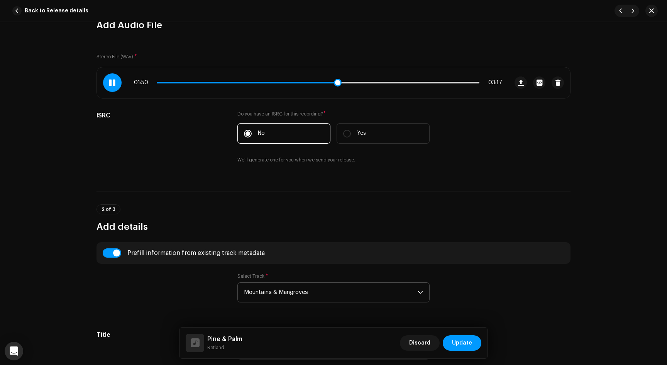
click at [310, 82] on span at bounding box center [247, 83] width 180 height 2
click at [110, 84] on span at bounding box center [112, 82] width 7 height 6
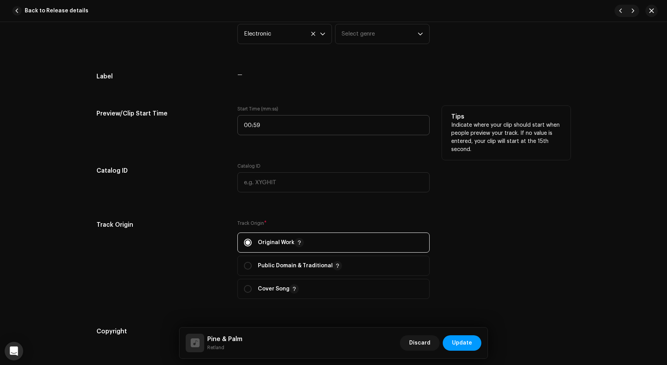
scroll to position [789, 0]
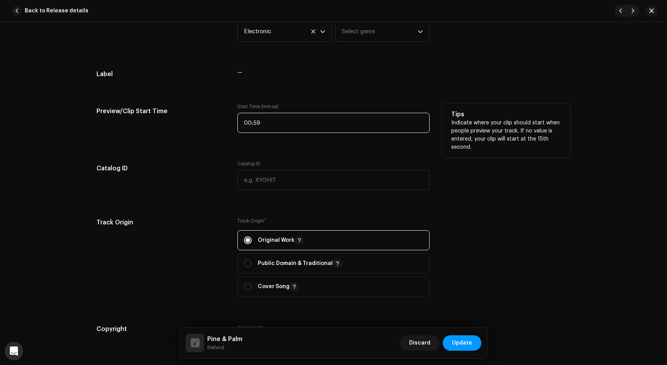
click at [265, 121] on input "00:59" at bounding box center [333, 123] width 192 height 20
type input "01:37"
click at [206, 127] on div "Preview/Clip Start Time" at bounding box center [160, 122] width 128 height 39
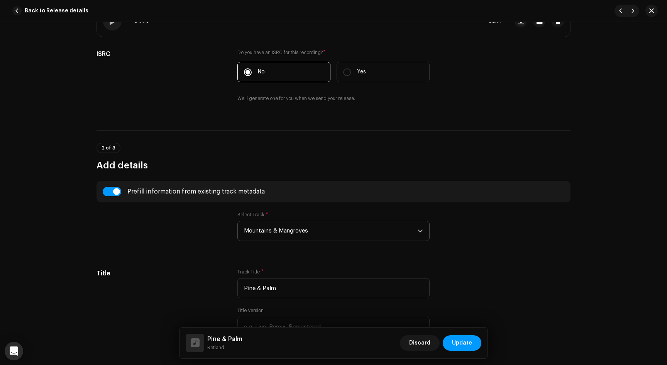
scroll to position [0, 0]
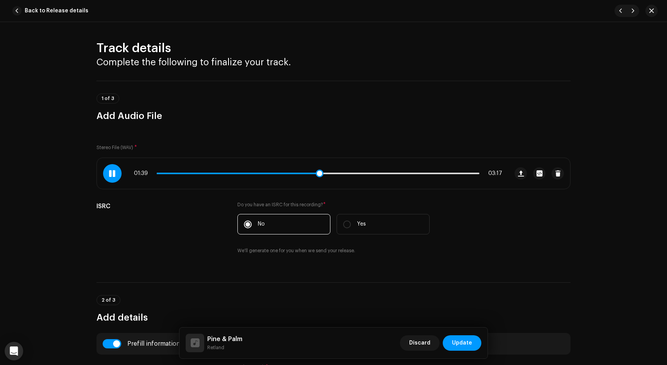
drag, startPoint x: 327, startPoint y: 173, endPoint x: 316, endPoint y: 177, distance: 11.8
click at [316, 177] on div "01:39 03:17" at bounding box center [302, 173] width 411 height 31
click at [103, 173] on div at bounding box center [112, 173] width 19 height 19
drag, startPoint x: 320, startPoint y: 174, endPoint x: 313, endPoint y: 174, distance: 7.7
click at [313, 174] on span at bounding box center [317, 173] width 8 height 8
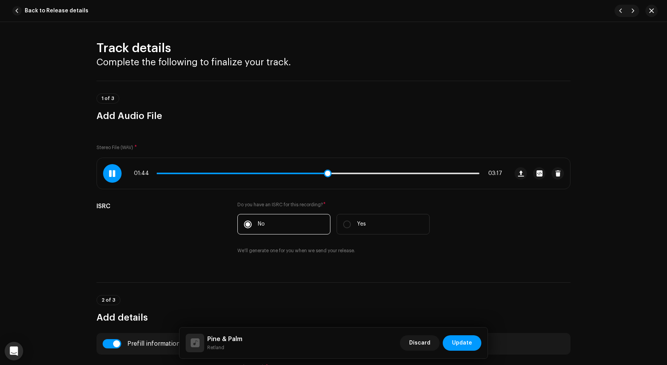
click at [111, 174] on span at bounding box center [112, 173] width 7 height 6
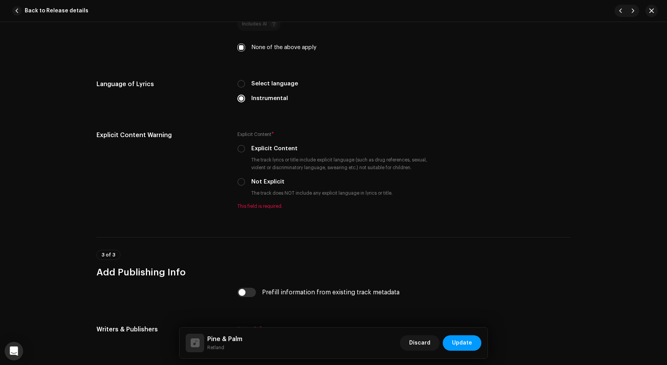
scroll to position [1265, 0]
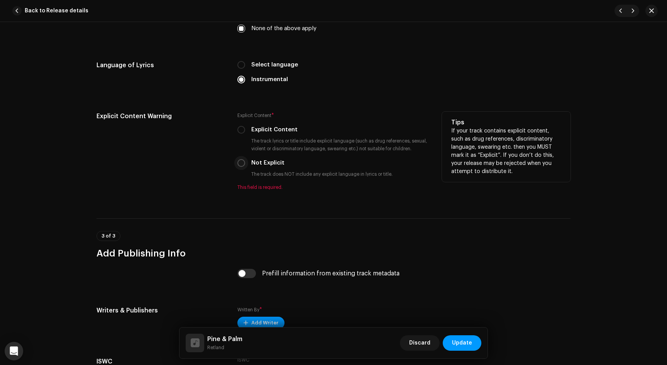
click at [238, 166] on input "Not Explicit" at bounding box center [241, 163] width 8 height 8
radio input "true"
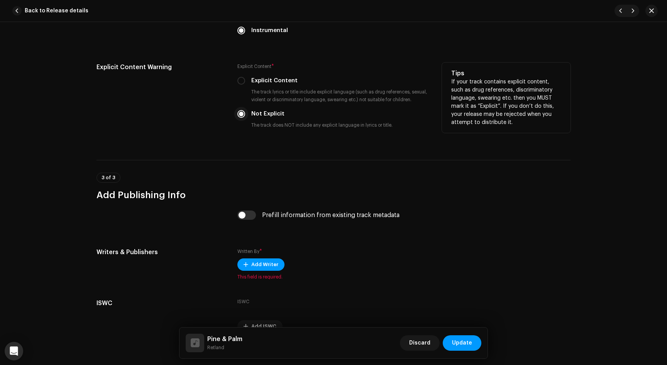
scroll to position [1357, 0]
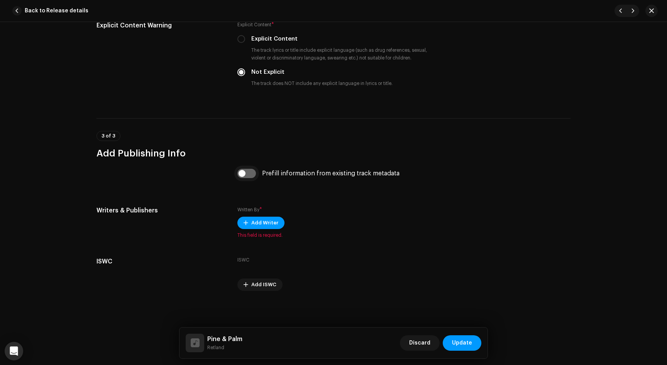
click at [244, 171] on input "checkbox" at bounding box center [246, 173] width 19 height 9
checkbox input "true"
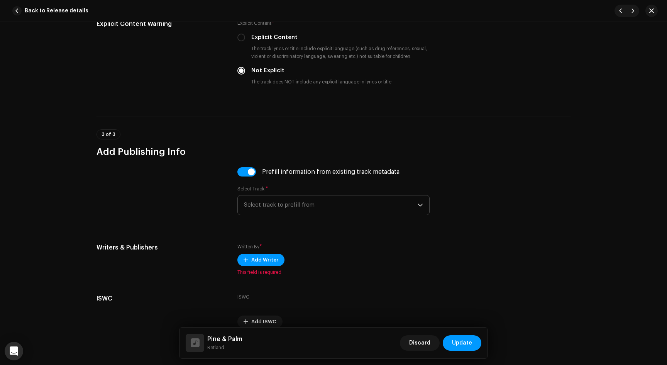
click at [250, 208] on span "Select track to prefill from" at bounding box center [331, 204] width 174 height 19
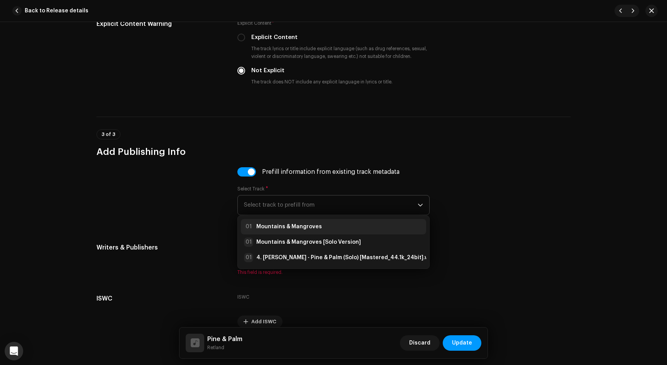
click at [272, 230] on strong "Mountains & Mangroves" at bounding box center [289, 227] width 66 height 8
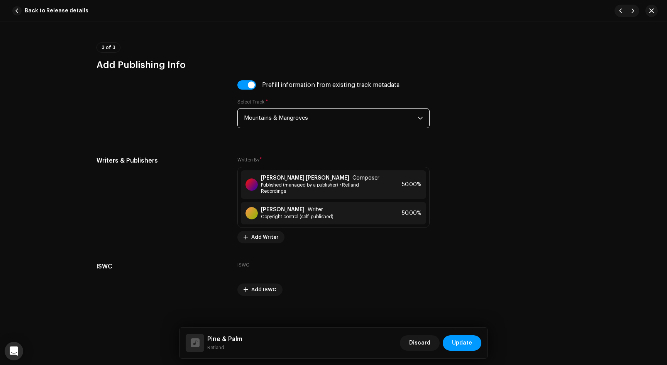
scroll to position [1445, 0]
click at [463, 343] on span "Update" at bounding box center [462, 342] width 20 height 15
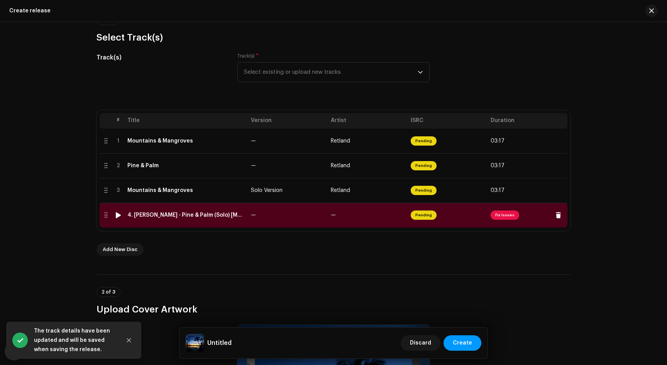
click at [506, 216] on span "Fix Issues" at bounding box center [504, 214] width 29 height 9
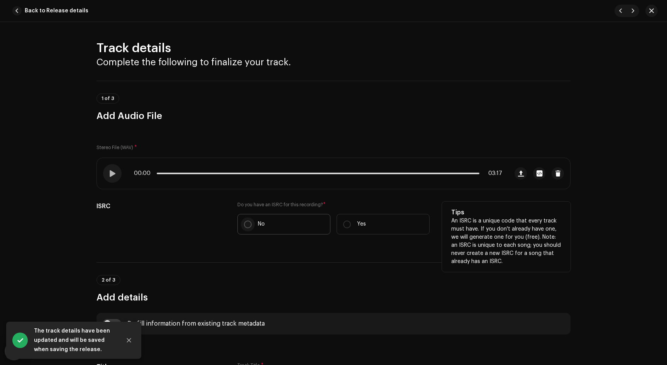
click at [248, 225] on input "No" at bounding box center [248, 224] width 8 height 8
radio input "true"
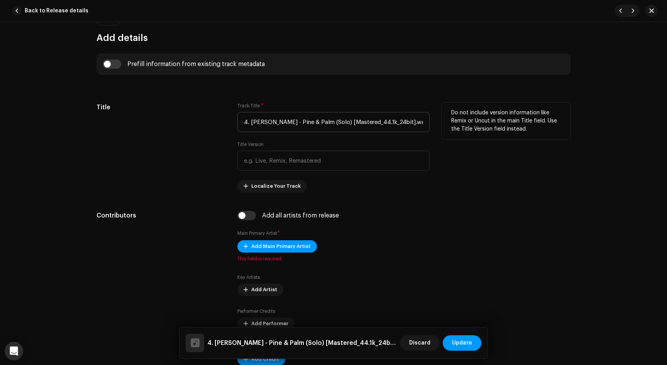
scroll to position [317, 0]
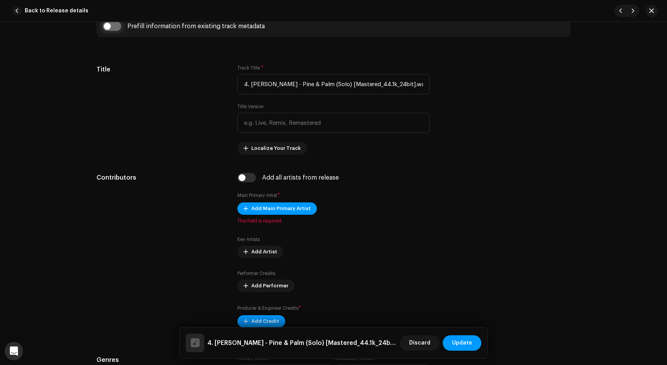
click at [110, 28] on input "checkbox" at bounding box center [112, 26] width 19 height 9
checkbox input "true"
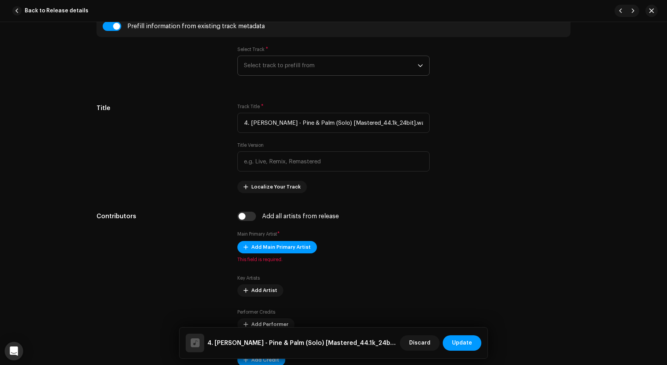
click at [278, 63] on span "Select track to prefill from" at bounding box center [331, 65] width 174 height 19
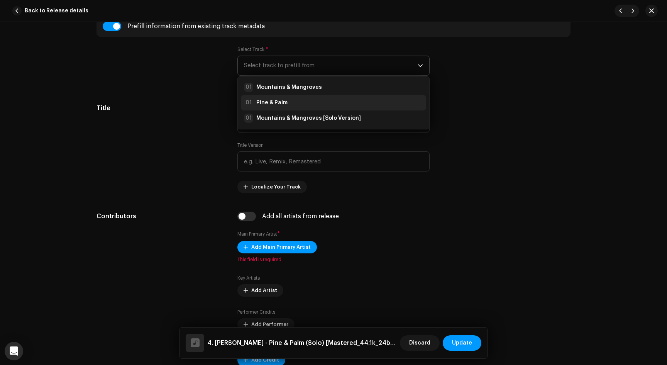
click at [279, 102] on strong "Pine & Palm" at bounding box center [271, 103] width 31 height 8
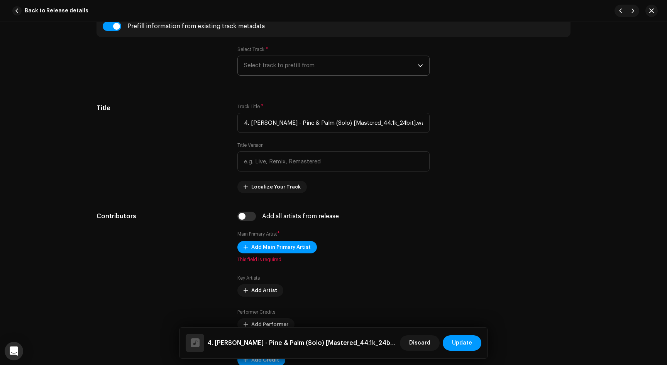
type input "Pine & Palm"
type input "01:37"
radio input "true"
type input "Korbai Records"
checkbox input "true"
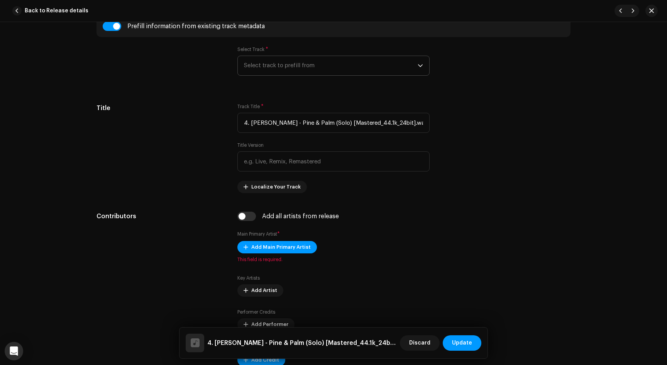
radio input "false"
radio input "true"
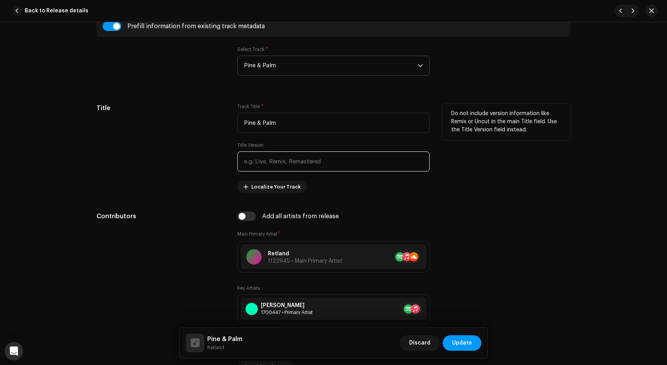
click at [263, 163] on input "text" at bounding box center [333, 161] width 192 height 20
type input "Solo Version"
click at [230, 150] on div "Title Track Title * Pine & Palm Title Version Solo Version Localize Your Track …" at bounding box center [333, 148] width 474 height 90
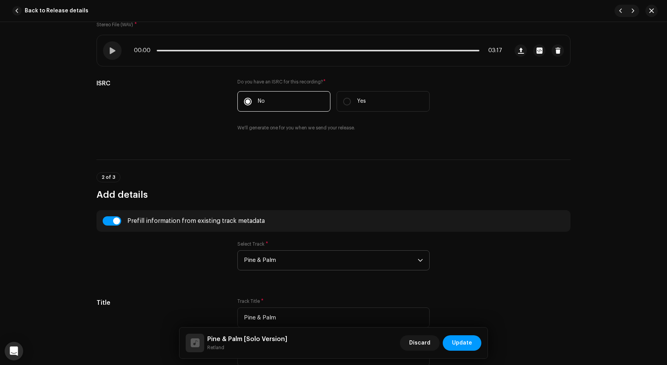
scroll to position [95, 0]
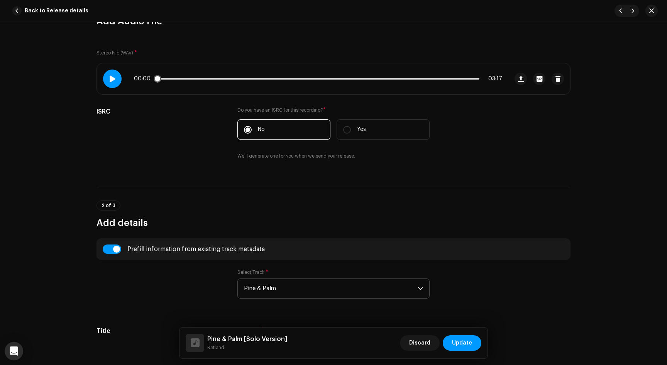
click at [114, 84] on div at bounding box center [112, 78] width 19 height 19
click at [213, 76] on div "00:01 03:17" at bounding box center [318, 79] width 368 height 6
click at [218, 78] on div "00:01 03:17" at bounding box center [318, 79] width 368 height 6
click at [220, 78] on p-slider at bounding box center [318, 79] width 323 height 2
click at [113, 76] on span at bounding box center [112, 79] width 7 height 6
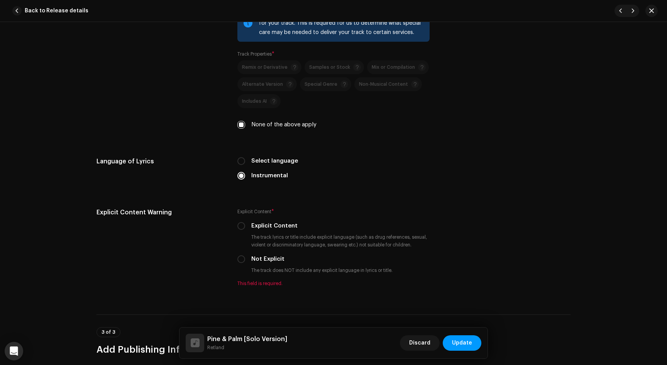
scroll to position [1240, 0]
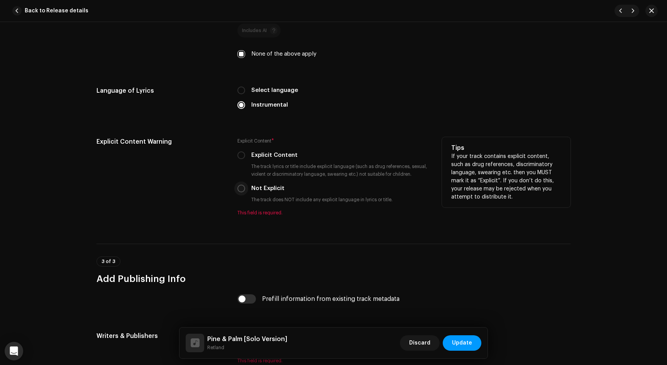
click at [237, 191] on input "Not Explicit" at bounding box center [241, 188] width 8 height 8
radio input "true"
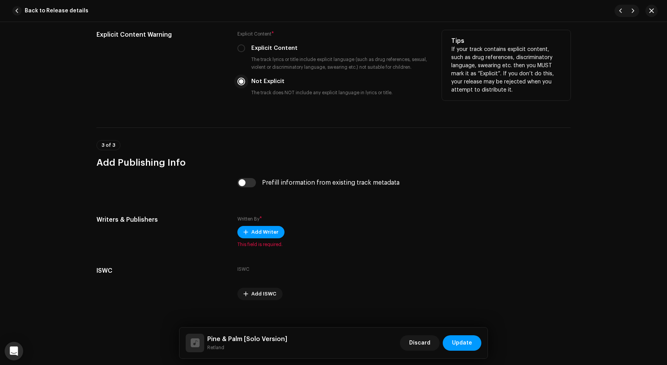
scroll to position [1357, 0]
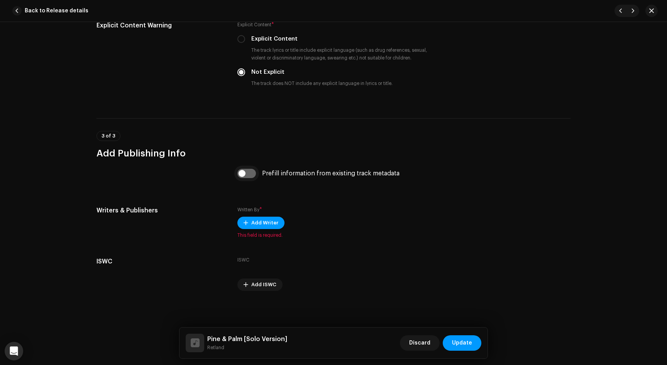
click at [242, 176] on input "checkbox" at bounding box center [246, 173] width 19 height 9
checkbox input "true"
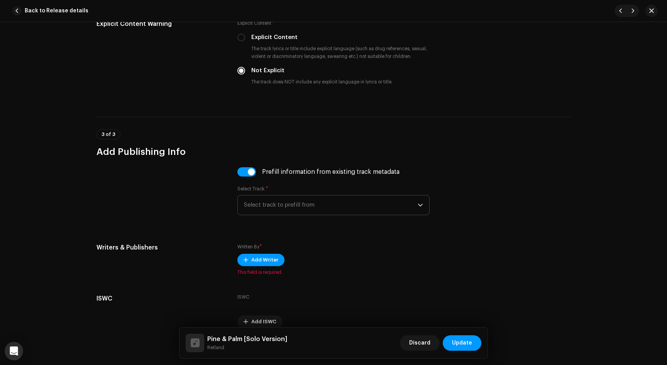
click at [269, 207] on span "Select track to prefill from" at bounding box center [331, 204] width 174 height 19
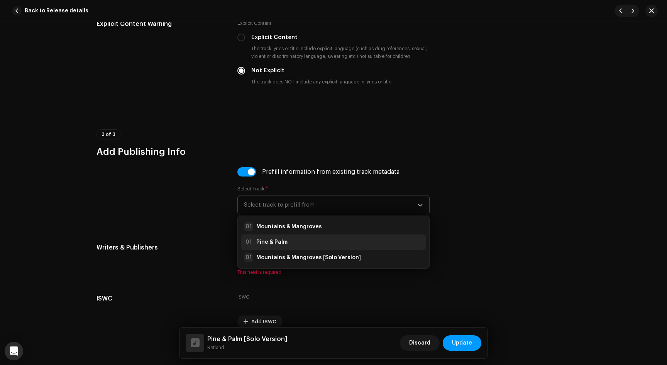
click at [270, 247] on div "01 Pine & Palm" at bounding box center [266, 241] width 44 height 9
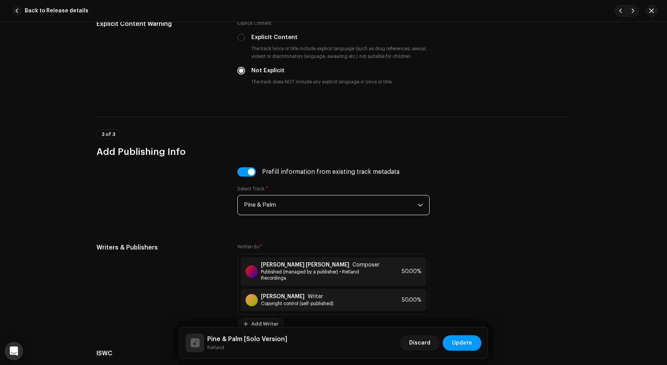
scroll to position [1445, 0]
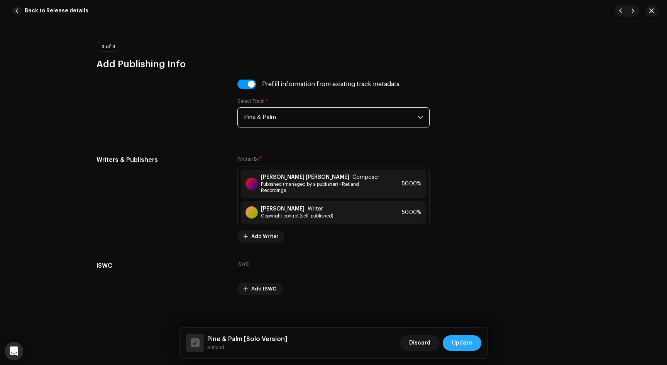
click at [459, 345] on span "Update" at bounding box center [462, 342] width 20 height 15
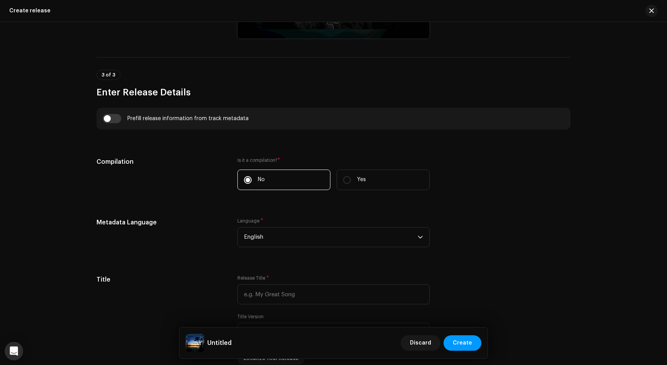
scroll to position [529, 0]
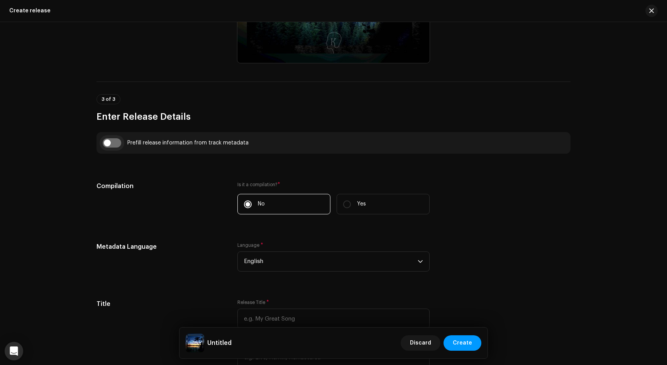
click at [105, 140] on input "checkbox" at bounding box center [112, 142] width 19 height 9
checkbox input "true"
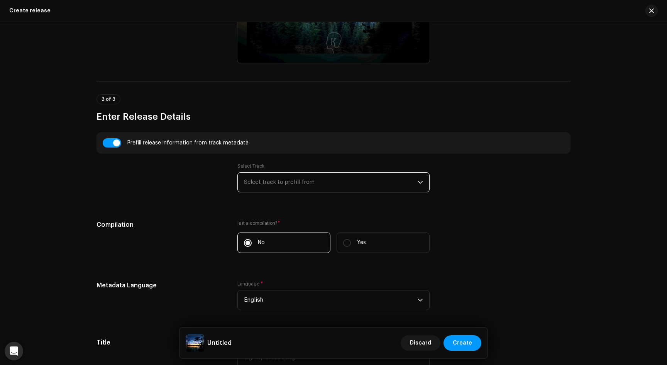
click at [265, 186] on span "Select track to prefill from" at bounding box center [331, 181] width 174 height 19
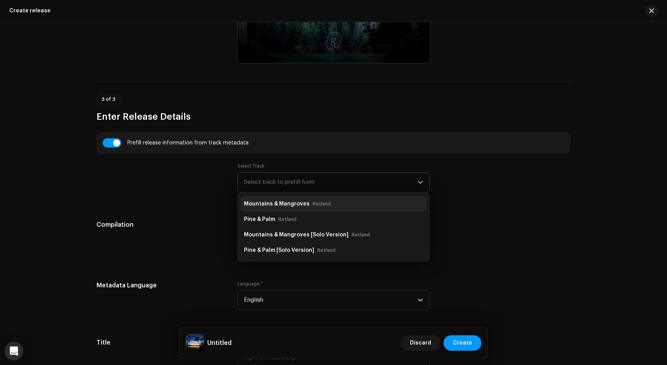
click at [275, 209] on strong "Mountains & Mangroves" at bounding box center [277, 204] width 66 height 12
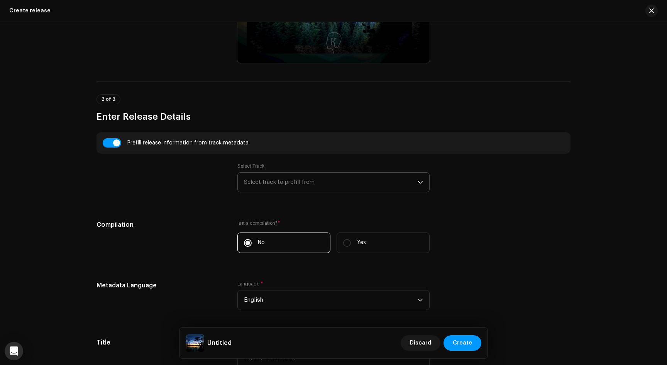
type input "Mountains & Mangroves"
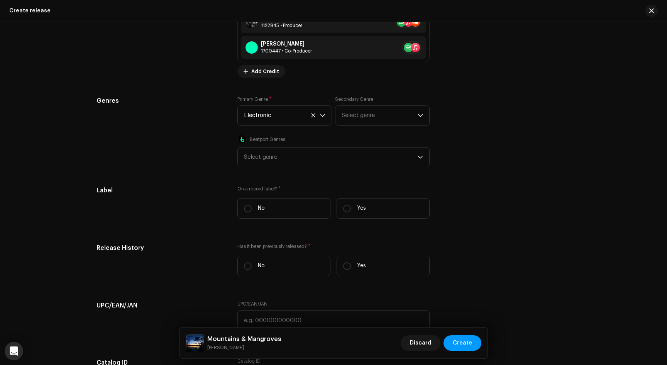
scroll to position [1260, 0]
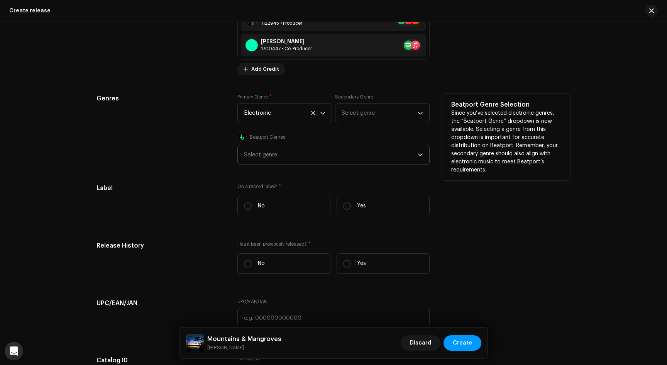
click at [257, 158] on div "Select genre" at bounding box center [331, 154] width 174 height 19
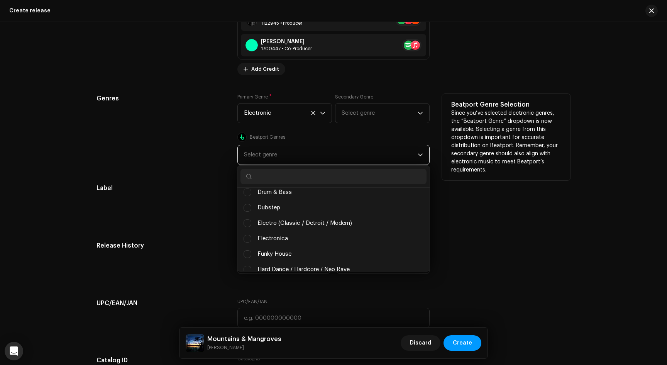
scroll to position [135, 0]
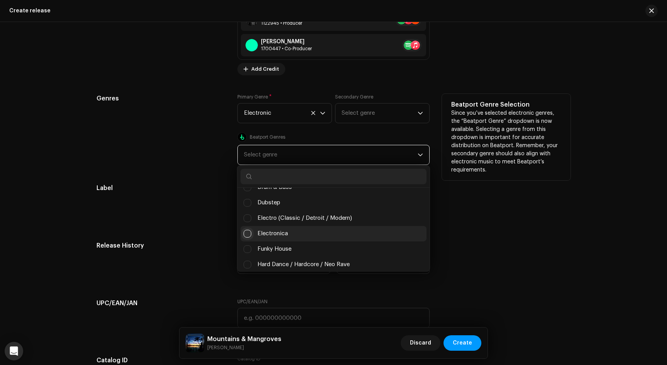
click at [247, 233] on input "Electronica" at bounding box center [247, 234] width 8 height 8
checkbox input "false"
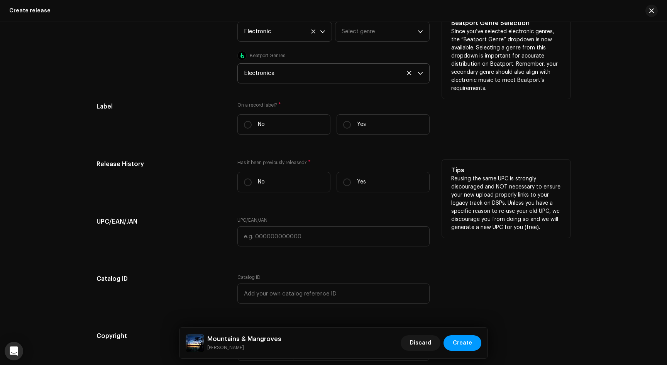
scroll to position [1303, 0]
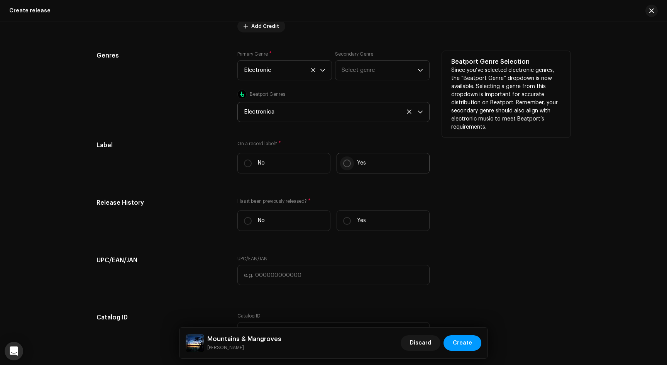
click at [343, 163] on input "Yes" at bounding box center [347, 163] width 8 height 8
radio input "true"
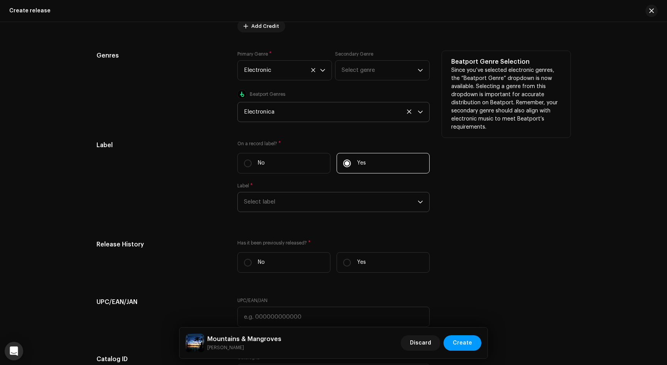
click at [263, 206] on span "Select label" at bounding box center [331, 201] width 174 height 19
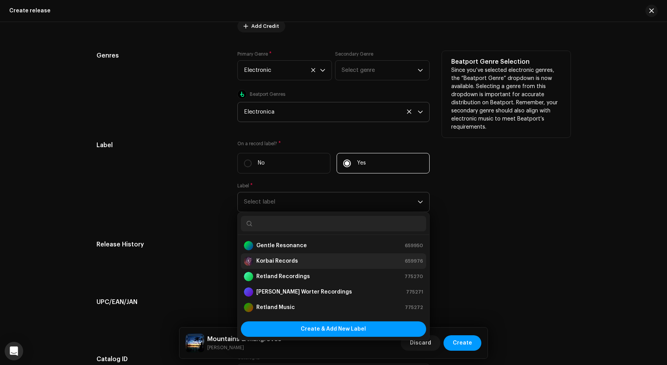
click at [266, 265] on strong "Korbai Records" at bounding box center [277, 261] width 42 height 8
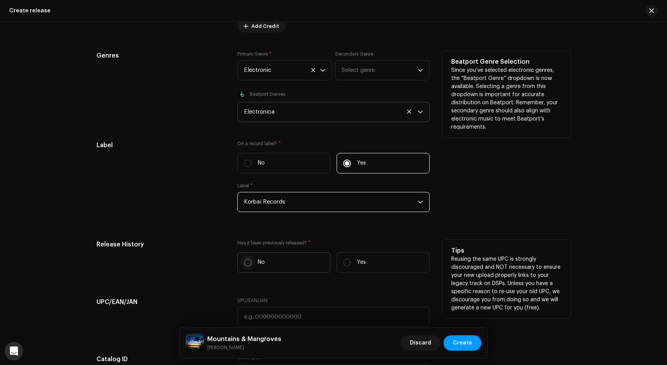
click at [246, 265] on input "No" at bounding box center [248, 263] width 8 height 8
radio input "true"
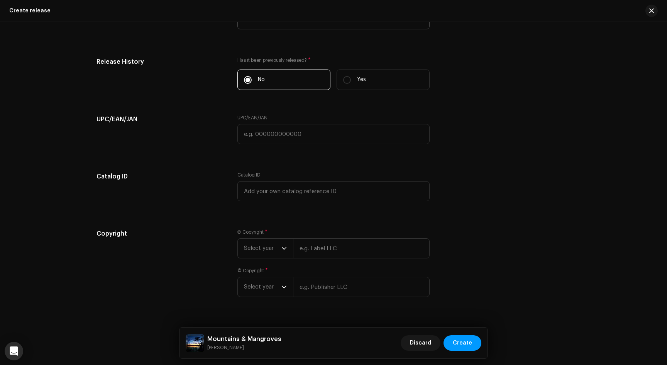
scroll to position [1503, 0]
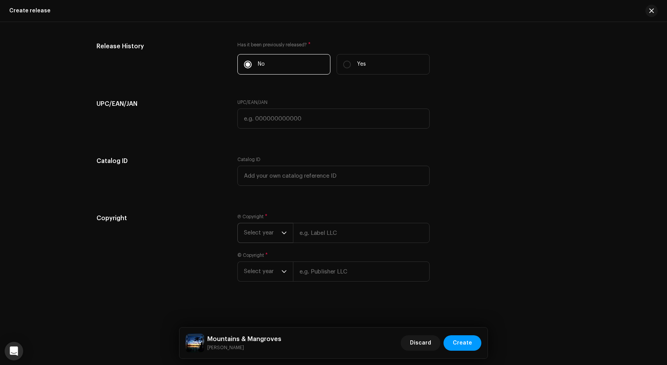
click at [264, 237] on span "Select year" at bounding box center [262, 232] width 37 height 19
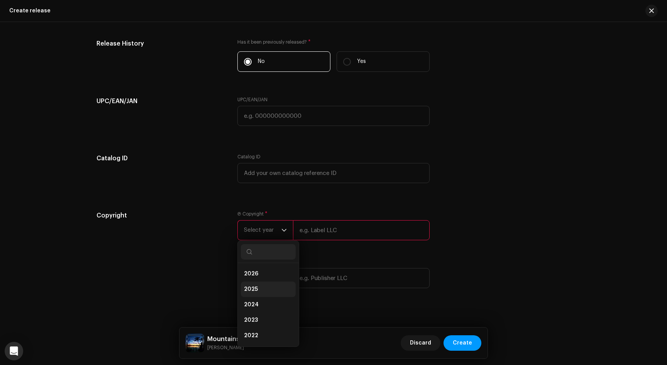
click at [262, 292] on li "2025" at bounding box center [268, 288] width 55 height 15
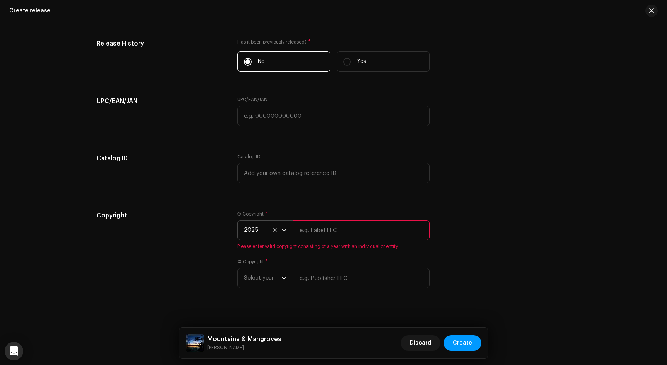
click at [313, 231] on input "text" at bounding box center [361, 230] width 137 height 20
type input "Korbai Records"
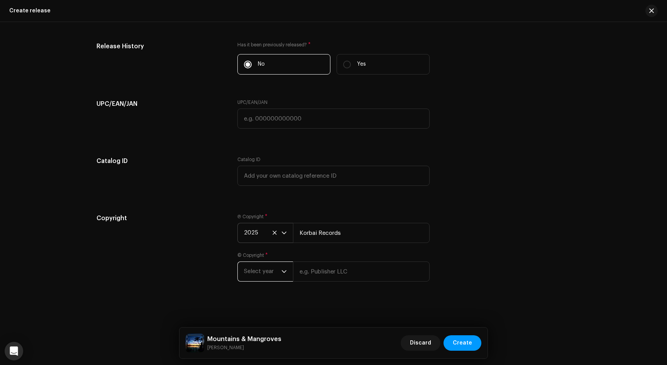
click at [264, 272] on span "Select year" at bounding box center [262, 271] width 37 height 19
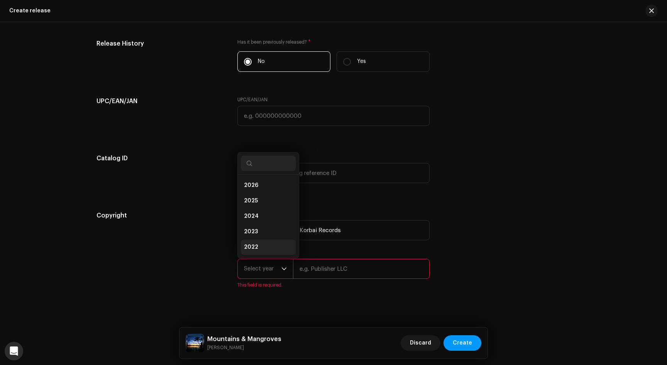
scroll to position [12, 0]
click at [257, 193] on li "2025" at bounding box center [268, 188] width 55 height 15
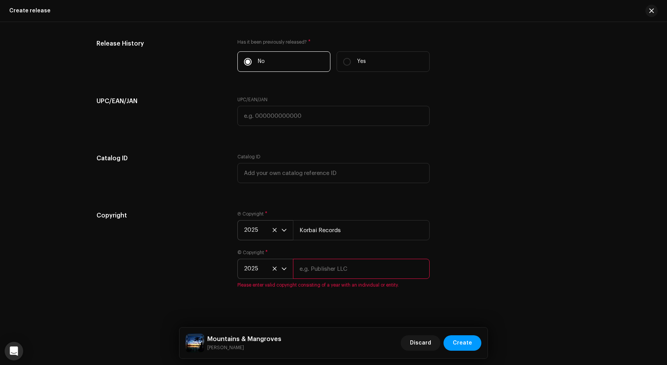
click at [314, 272] on input "text" at bounding box center [361, 269] width 137 height 20
type input "Korbai Records"
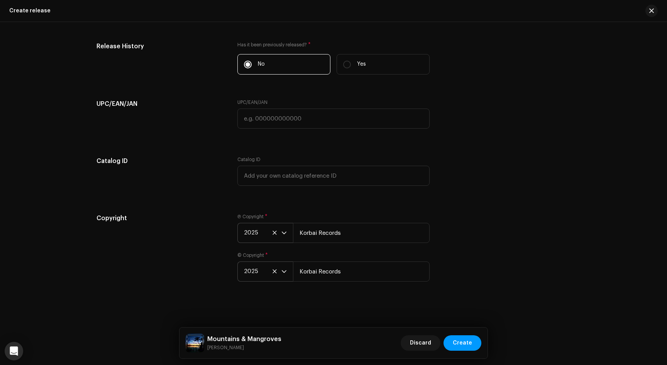
click at [216, 252] on div "Copyright" at bounding box center [160, 251] width 128 height 77
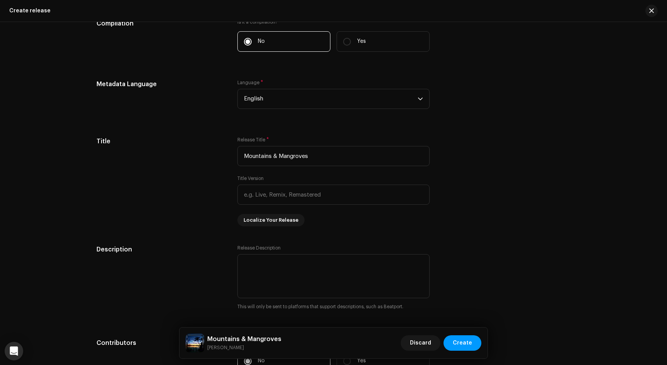
scroll to position [725, 0]
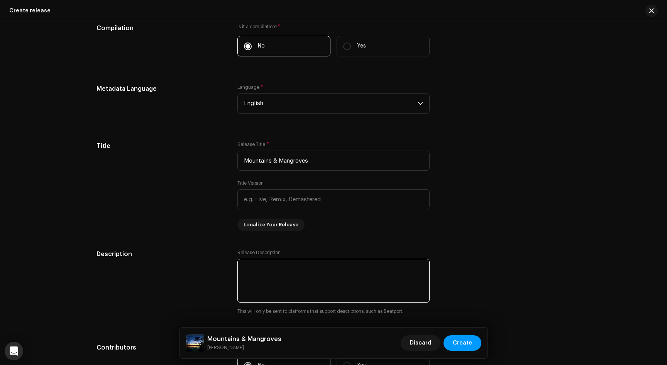
click at [274, 265] on textarea at bounding box center [333, 281] width 192 height 44
type textarea "Nature-inspired ambient electronic EP"
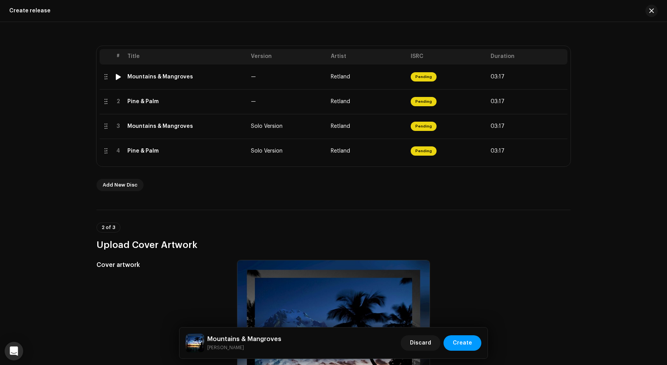
scroll to position [151, 0]
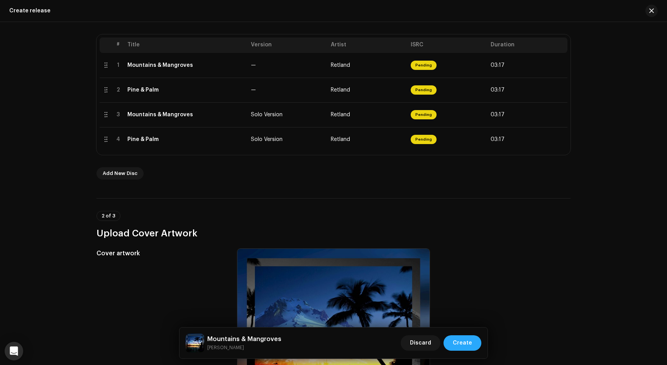
click at [466, 345] on span "Create" at bounding box center [462, 342] width 19 height 15
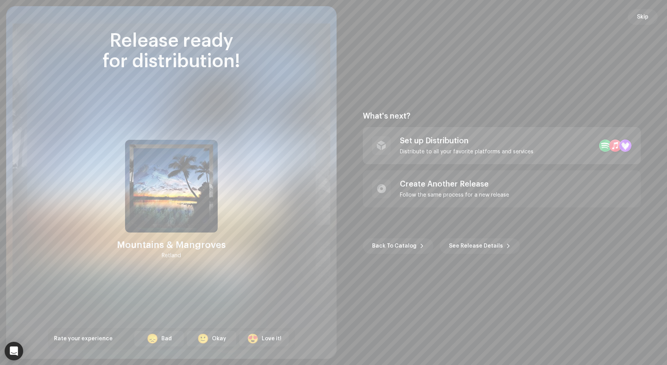
click at [503, 141] on div "Set up Distribution" at bounding box center [467, 140] width 134 height 9
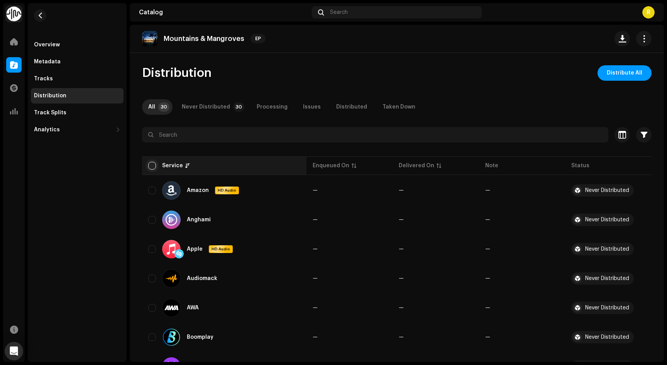
click at [152, 162] on input "checkbox" at bounding box center [152, 166] width 8 height 8
checkbox input "true"
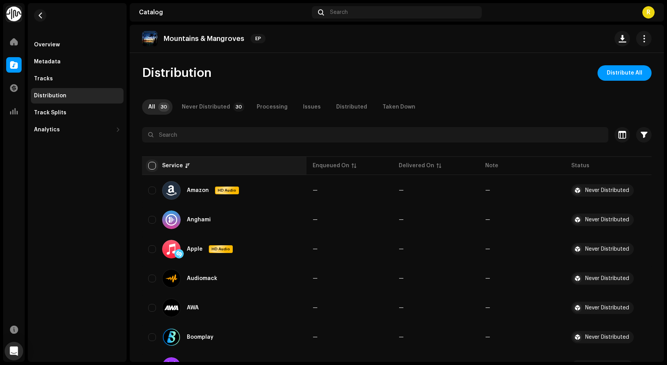
checkbox input "true"
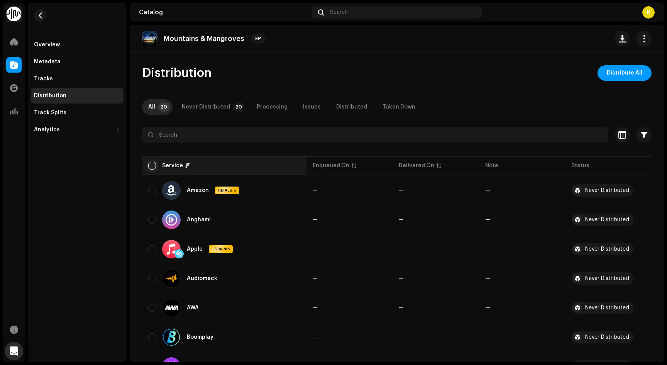
checkbox input "true"
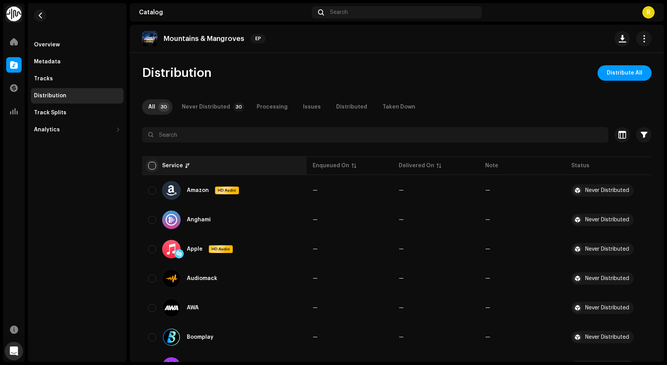
checkbox input "true"
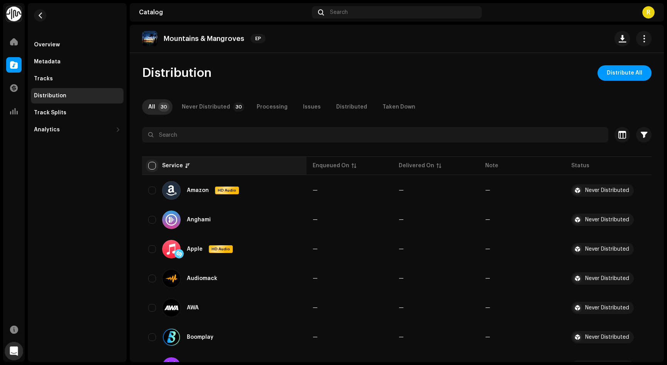
checkbox input "true"
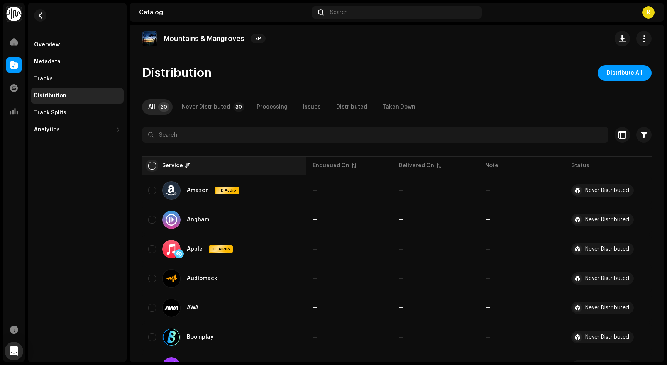
checkbox input "true"
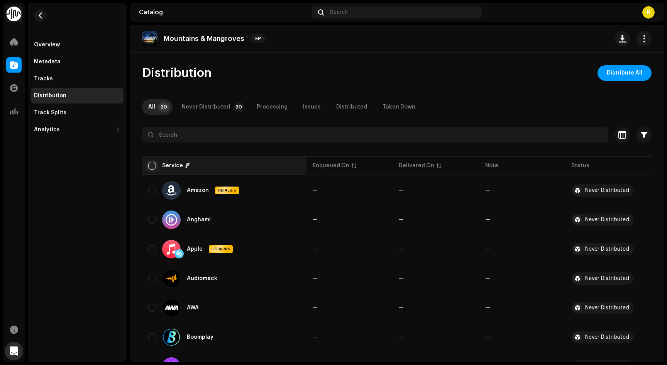
checkbox input "true"
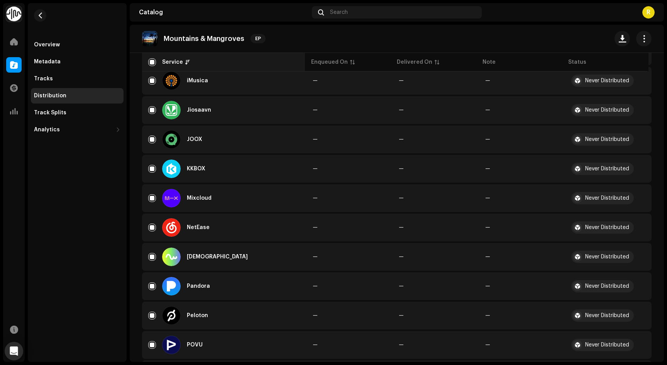
scroll to position [715, 0]
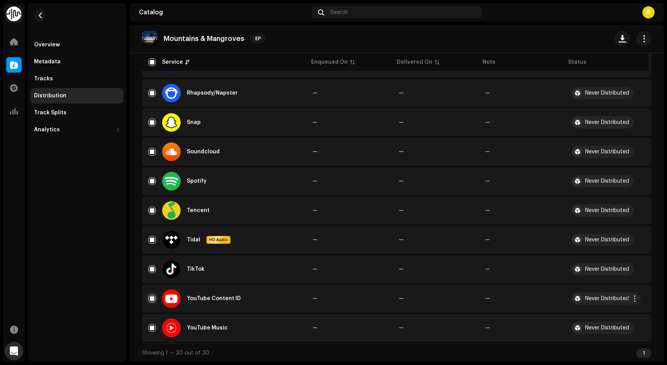
click at [151, 298] on input "Row Selected" at bounding box center [152, 298] width 8 height 8
checkbox input "false"
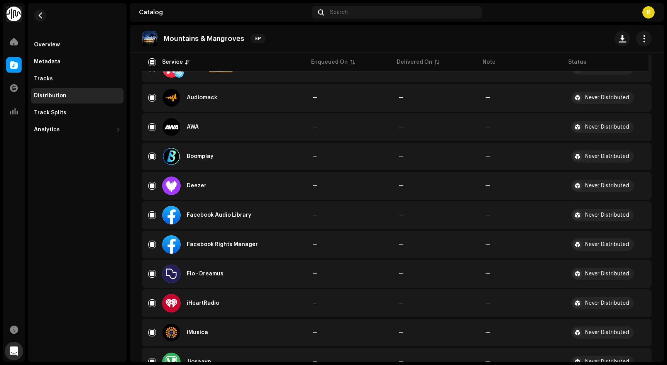
scroll to position [0, 0]
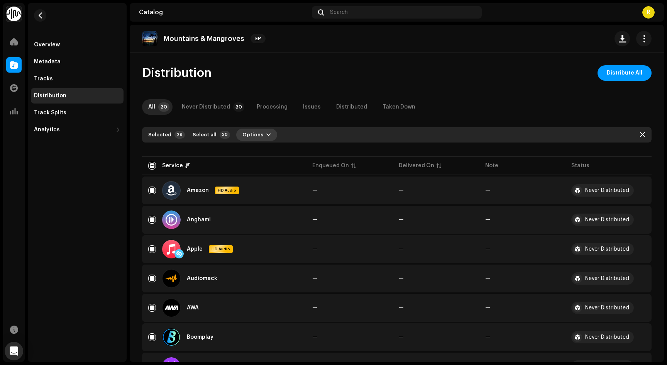
click at [266, 133] on span "button" at bounding box center [268, 135] width 5 height 6
click at [257, 149] on span "Distribute" at bounding box center [251, 152] width 27 height 6
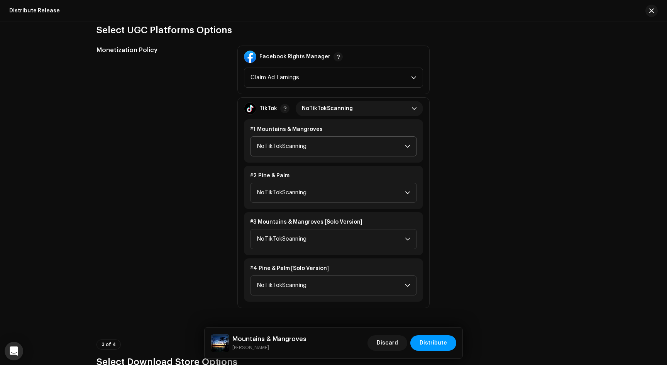
scroll to position [847, 0]
click at [330, 145] on span "NoTikTokScanning" at bounding box center [331, 146] width 148 height 19
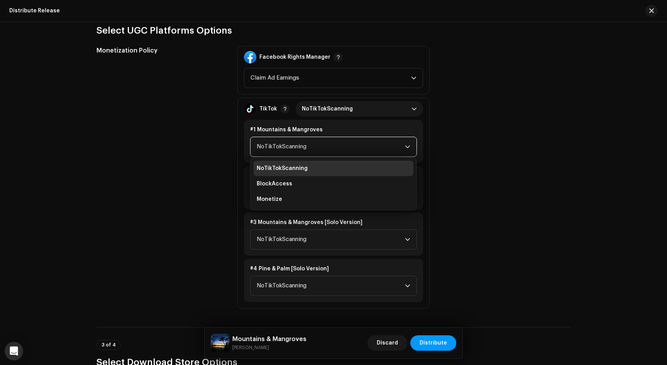
click at [330, 145] on span "NoTikTokScanning" at bounding box center [331, 146] width 148 height 19
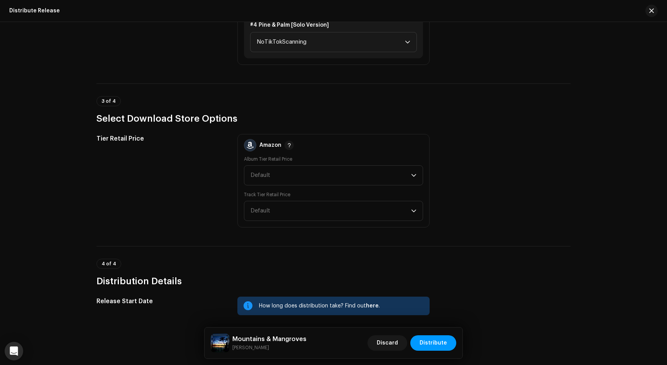
scroll to position [1145, 0]
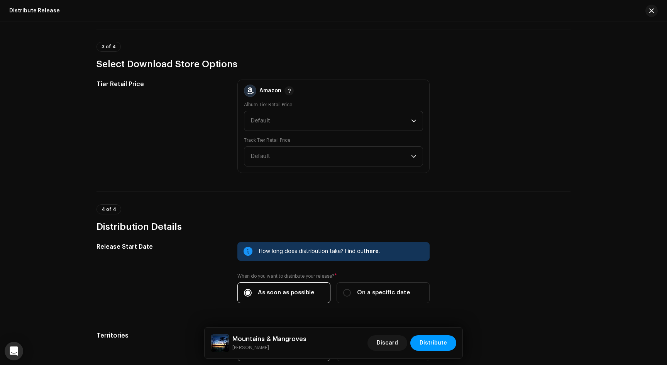
click at [256, 108] on label "Album Tier Retail Price" at bounding box center [268, 104] width 48 height 6
click at [256, 115] on span "Default" at bounding box center [330, 120] width 161 height 19
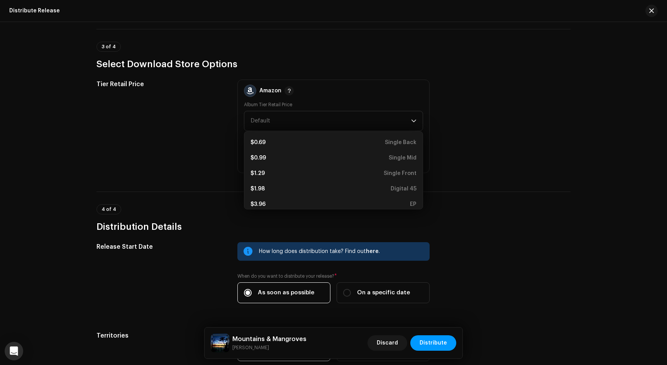
click at [218, 115] on div "Tier Retail Price" at bounding box center [160, 125] width 128 height 93
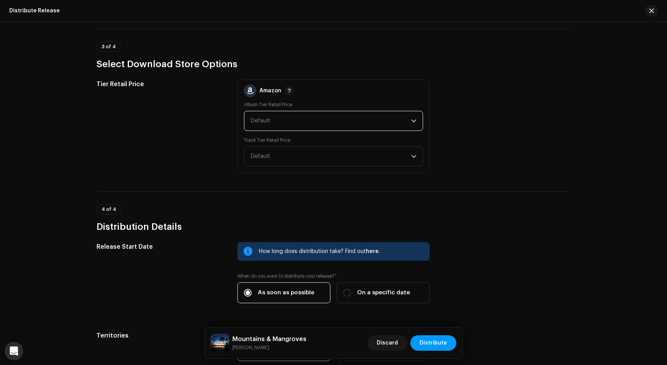
click at [257, 111] on span "Default" at bounding box center [330, 120] width 161 height 19
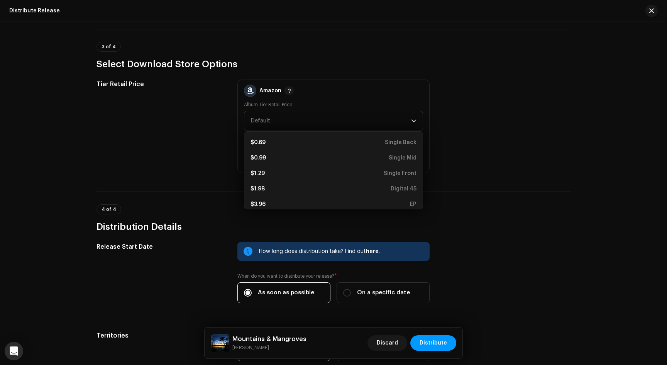
click at [229, 127] on div "Tier Retail Price Amazon Album Tier Retail Price Default $0.69 Single Back $0.9…" at bounding box center [333, 125] width 474 height 93
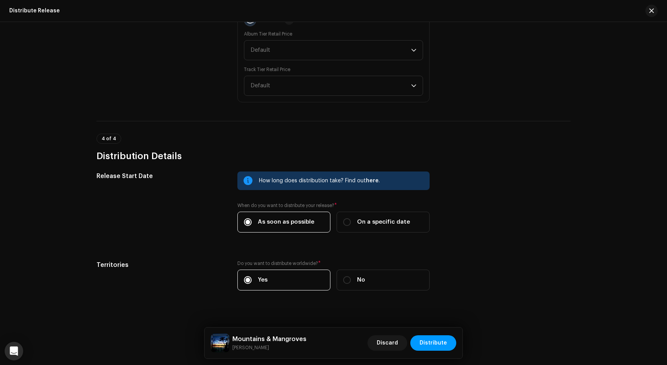
scroll to position [1225, 0]
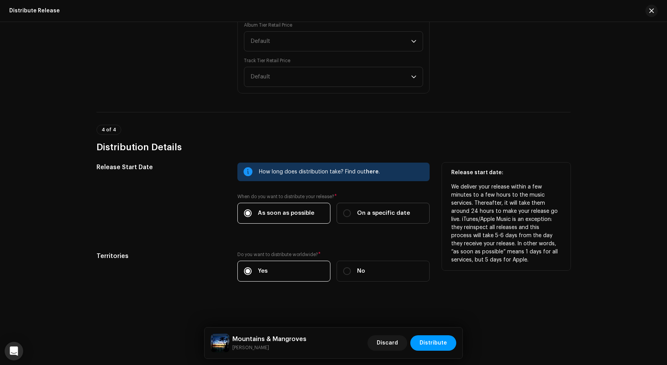
click at [359, 208] on label "On a specific date" at bounding box center [382, 213] width 93 height 21
click at [351, 209] on input "On a specific date" at bounding box center [347, 213] width 8 height 8
radio input "true"
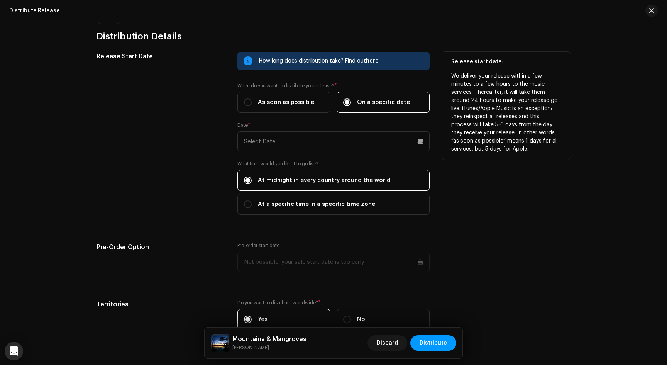
scroll to position [1385, 0]
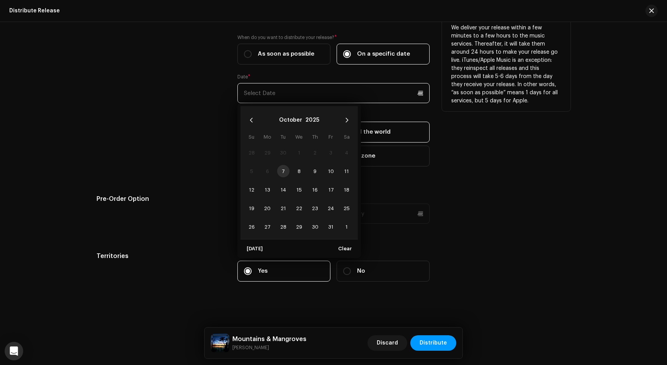
click at [260, 99] on input "text" at bounding box center [333, 93] width 192 height 20
click at [331, 228] on span "31" at bounding box center [330, 226] width 12 height 12
type input "[DATE]"
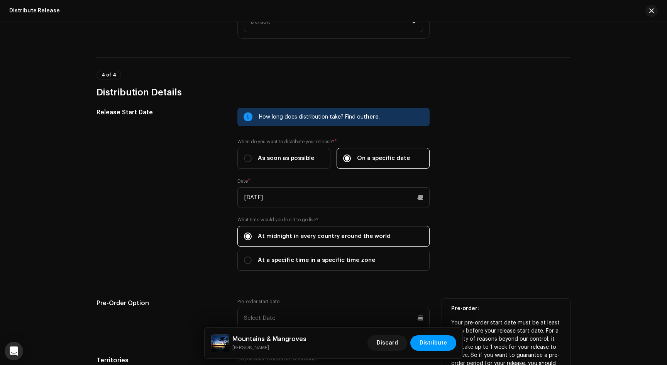
click at [230, 226] on div "Release Start Date How long does distribution take? Find out here . When do you…" at bounding box center [333, 194] width 474 height 172
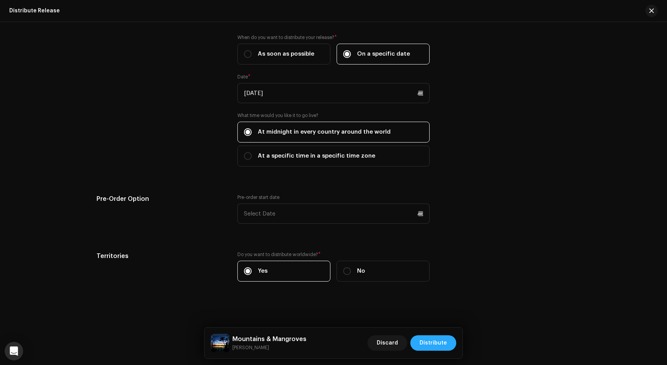
click at [443, 340] on span "Distribute" at bounding box center [432, 342] width 27 height 15
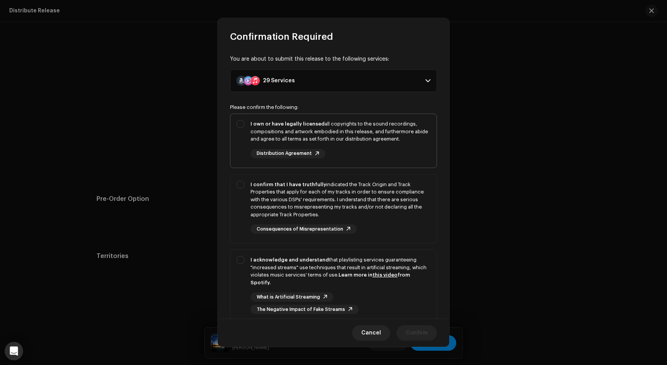
click at [240, 125] on div "I own or have legally licensed all copyrights to the sound recordings, composit…" at bounding box center [333, 139] width 206 height 51
checkbox input "true"
click at [240, 184] on div "I confirm that I have truthfully indicated the Track Origin and Track Propertie…" at bounding box center [333, 207] width 206 height 66
checkbox input "true"
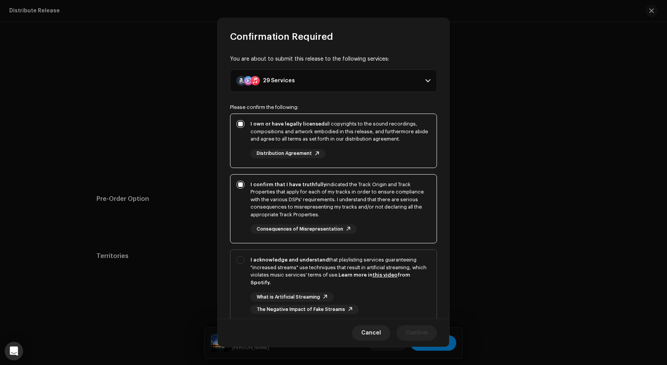
click at [240, 260] on div "I acknowledge and understand that playlisting services guaranteeing "increased …" at bounding box center [333, 285] width 206 height 70
checkbox input "true"
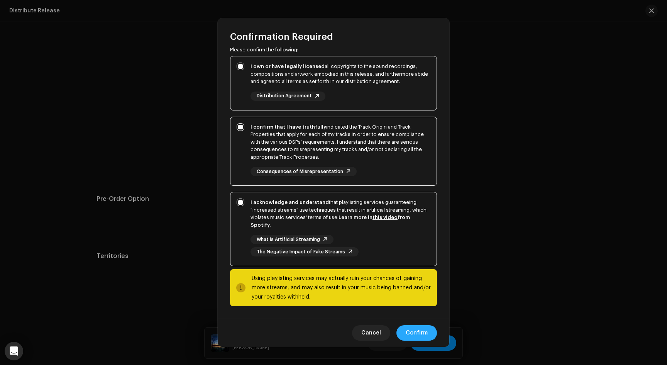
click at [428, 332] on button "Confirm" at bounding box center [416, 332] width 41 height 15
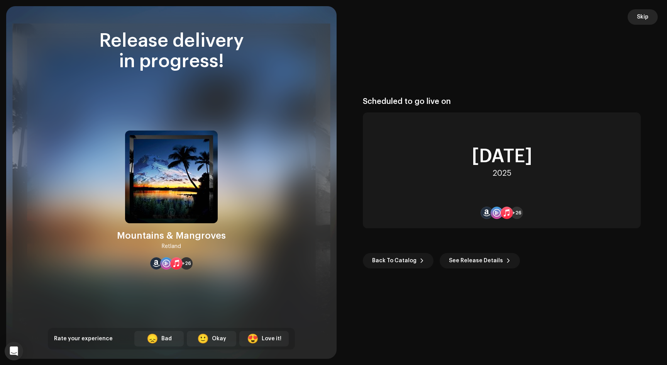
click at [642, 19] on span "Skip" at bounding box center [643, 16] width 12 height 15
